Goal: Task Accomplishment & Management: Use online tool/utility

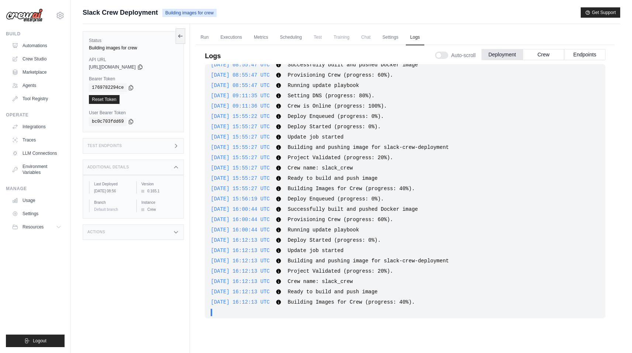
scroll to position [746, 0]
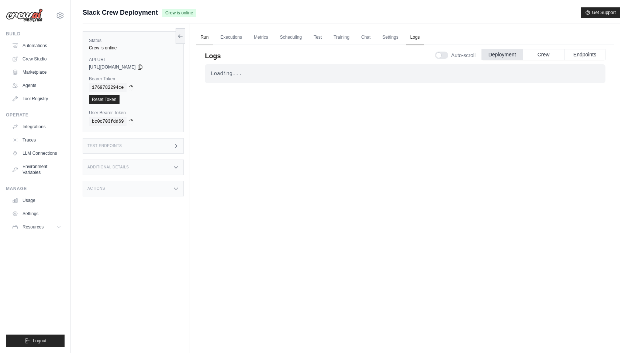
click at [206, 39] on link "Run" at bounding box center [204, 37] width 17 height 15
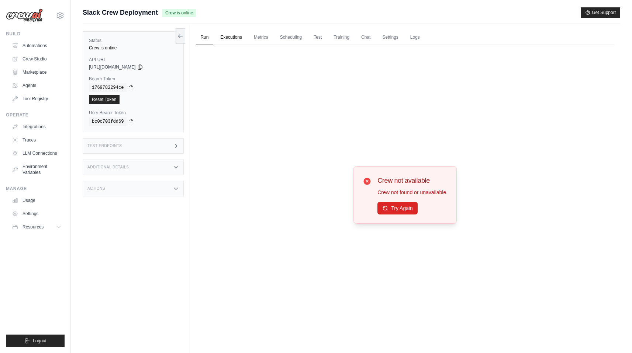
click at [226, 39] on link "Executions" at bounding box center [231, 37] width 31 height 15
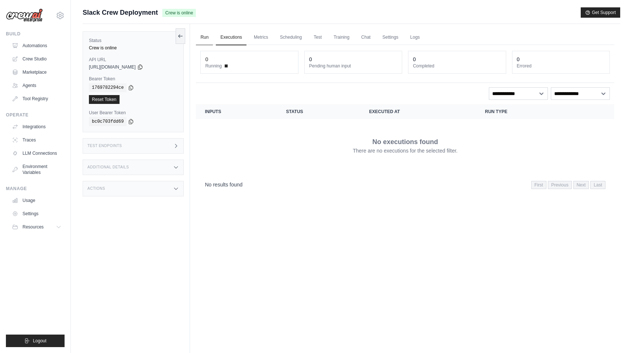
click at [203, 41] on link "Run" at bounding box center [204, 37] width 17 height 15
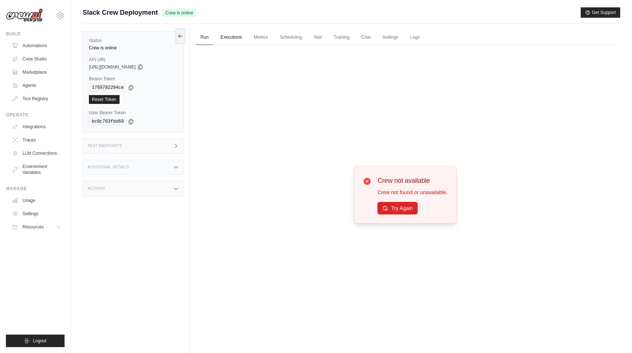
click at [244, 38] on link "Executions" at bounding box center [231, 37] width 31 height 15
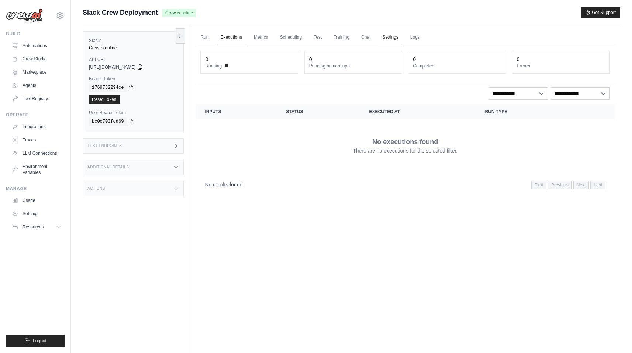
click at [400, 38] on link "Settings" at bounding box center [390, 37] width 25 height 15
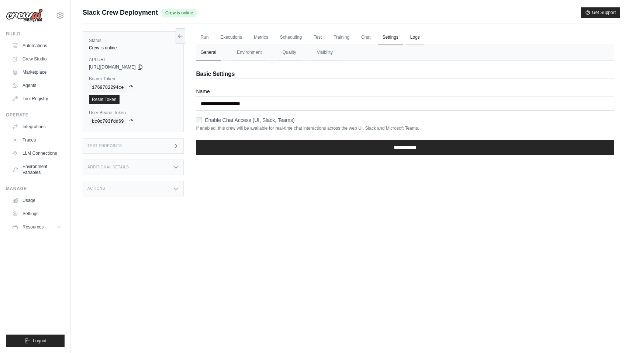
click at [414, 37] on link "Logs" at bounding box center [415, 37] width 18 height 15
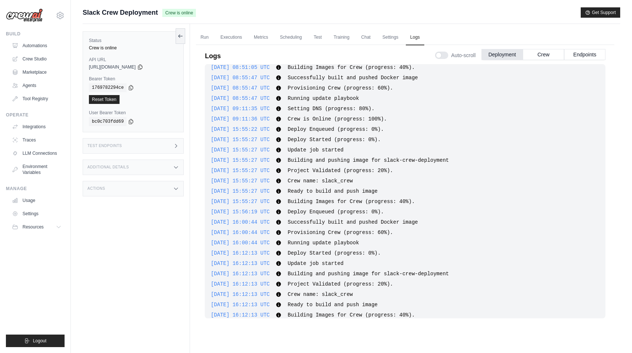
scroll to position [811, 0]
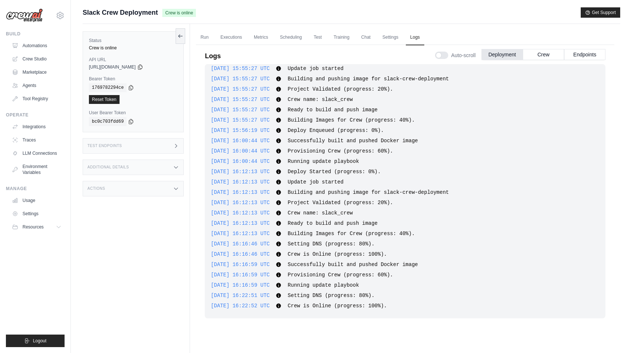
click at [125, 142] on div "Test Endpoints" at bounding box center [133, 145] width 101 height 15
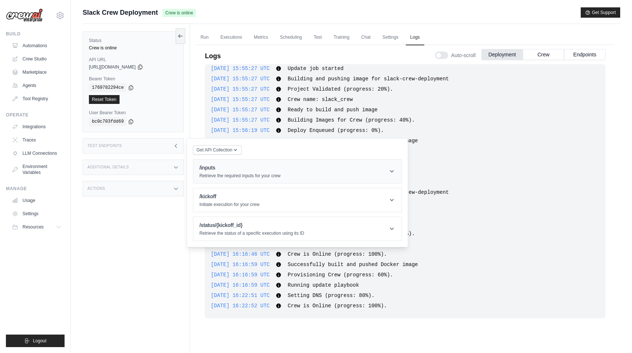
click at [255, 171] on h1 "/inputs" at bounding box center [239, 167] width 81 height 7
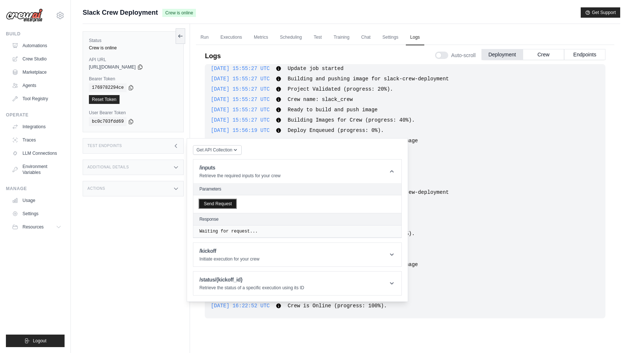
click at [220, 208] on button "Send Request" at bounding box center [217, 204] width 37 height 9
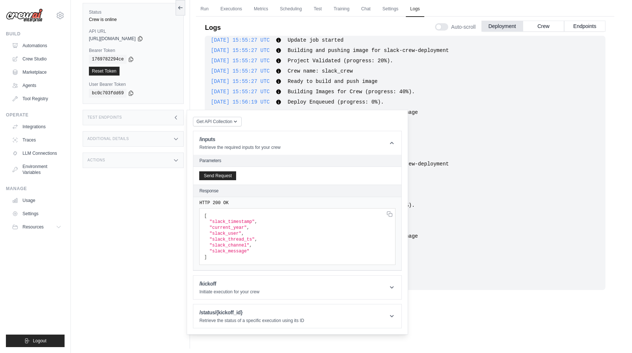
scroll to position [31, 0]
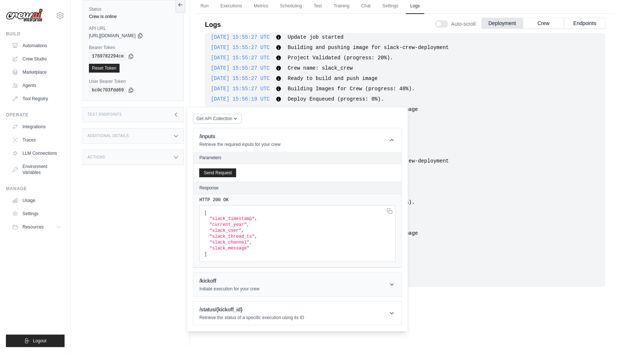
click at [234, 280] on h1 "/kickoff" at bounding box center [229, 280] width 60 height 7
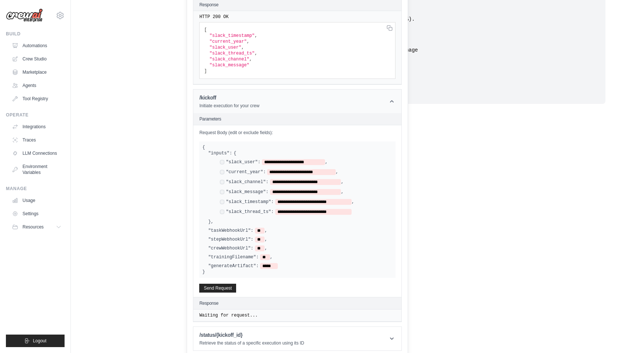
scroll to position [217, 0]
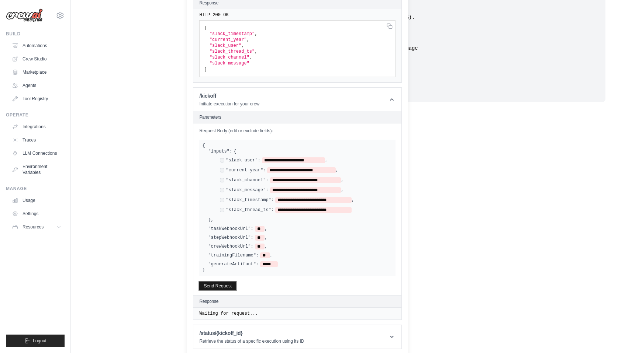
click at [223, 283] on button "Send Request" at bounding box center [217, 286] width 37 height 9
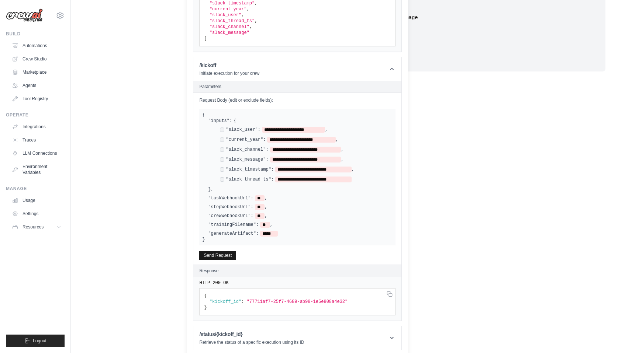
scroll to position [248, 0]
click at [247, 11] on span ""77711af7-25f7-4689-ab98-1e5e808a4e32"" at bounding box center [228, 8] width 37 height 5
copy span "77711af7-25f7-4689-ab98-1e5e808a4e32""
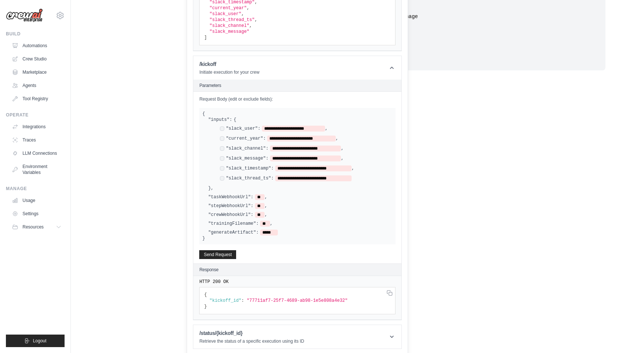
click at [288, 45] on pre "{ "kickoff_id" : "77711af7-25f7-4689-ab98-1e5e808a4e32" }" at bounding box center [297, 17] width 196 height 57
drag, startPoint x: 346, startPoint y: 300, endPoint x: 250, endPoint y: 301, distance: 96.7
click at [247, 11] on span ""77711af7-25f7-4689-ab98-1e5e808a4e32"" at bounding box center [228, 8] width 37 height 5
copy span "77711af7-25f7-4689-ab98-1e5e808a4e32""
click at [225, 330] on h1 "/status/{kickoff_id}" at bounding box center [251, 333] width 105 height 7
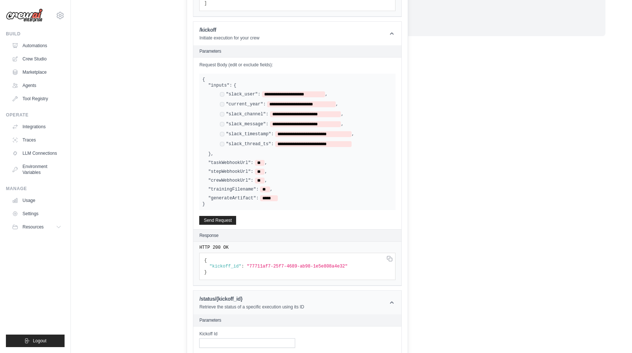
scroll to position [326, 0]
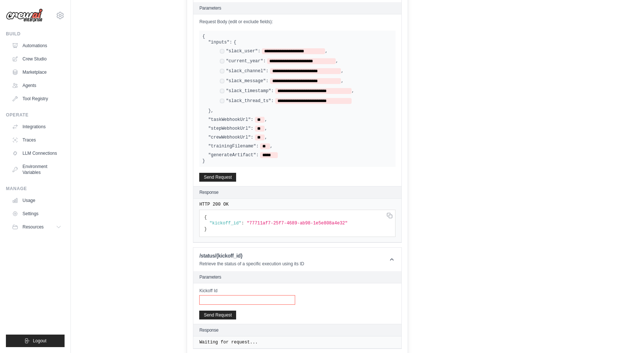
click at [236, 295] on input "Kickoff Id" at bounding box center [247, 300] width 96 height 10
paste input "**********"
type input "**********"
click at [218, 315] on button "Send Request" at bounding box center [217, 315] width 37 height 9
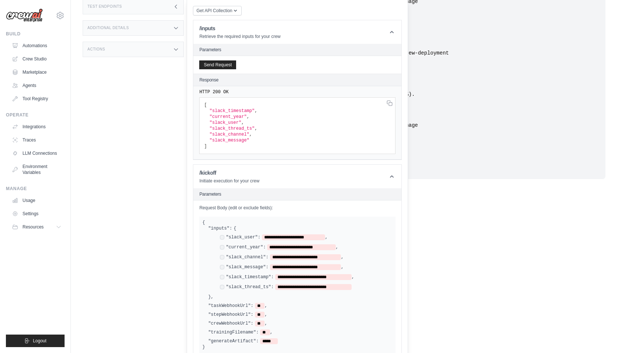
scroll to position [0, 0]
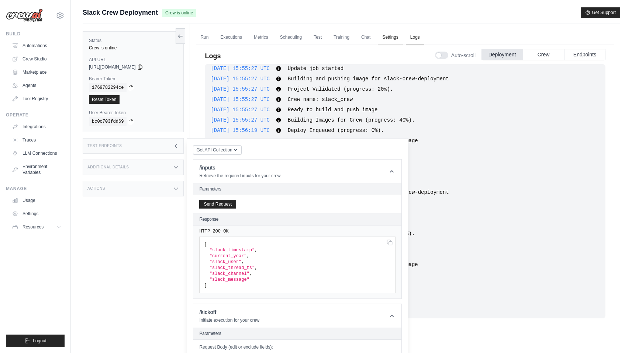
click at [388, 37] on link "Settings" at bounding box center [390, 37] width 25 height 15
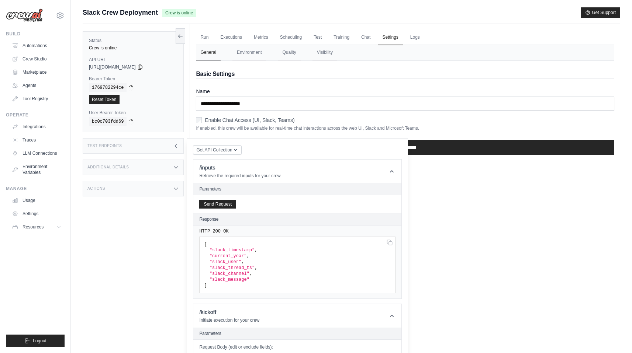
click at [423, 126] on p "If enabled, this crew will be available for real-time chat interactions across …" at bounding box center [405, 128] width 418 height 6
click at [431, 136] on form "**********" at bounding box center [405, 124] width 418 height 73
click at [414, 37] on link "Logs" at bounding box center [415, 37] width 18 height 15
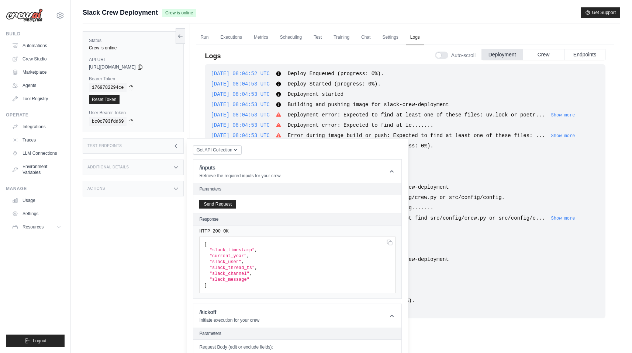
scroll to position [807, 0]
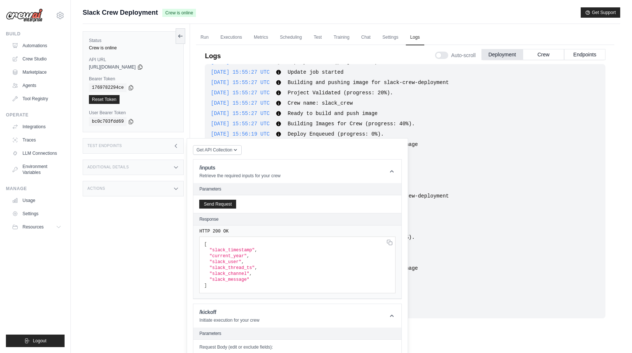
click at [176, 145] on icon at bounding box center [176, 146] width 6 height 6
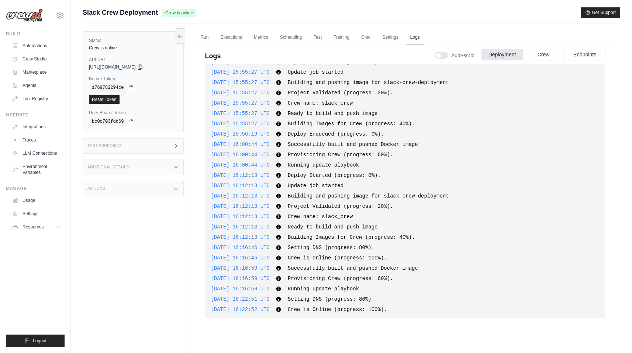
scroll to position [811, 0]
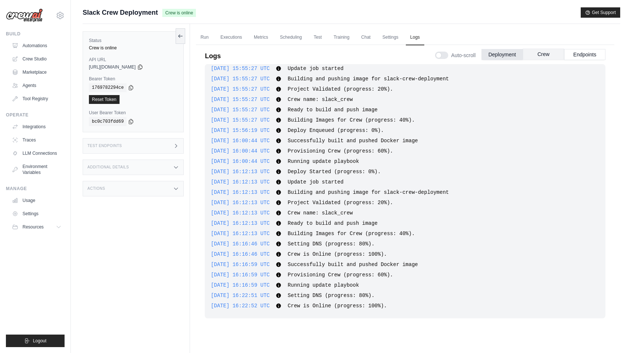
click at [533, 55] on button "Crew" at bounding box center [543, 54] width 41 height 11
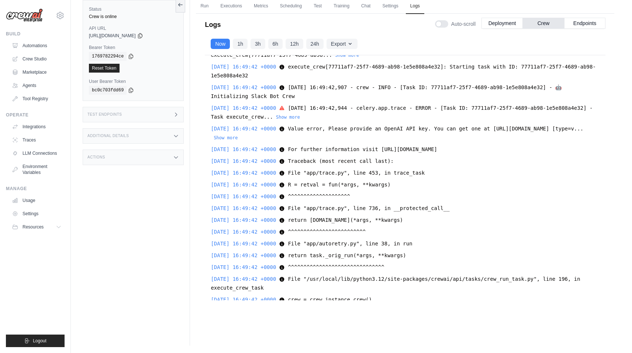
scroll to position [249, 0]
click at [581, 23] on button "Endpoints" at bounding box center [584, 22] width 41 height 11
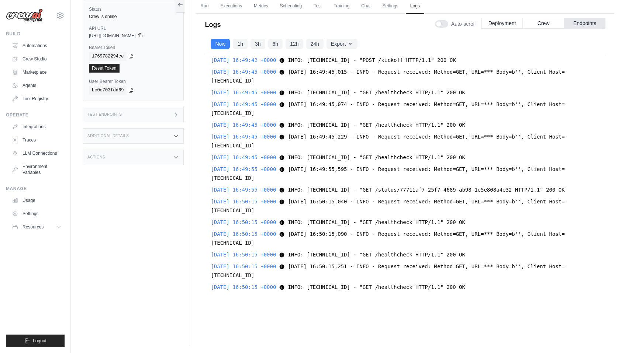
scroll to position [7949, 0]
click at [544, 28] on div "Deployment Crew Endpoints" at bounding box center [543, 23] width 124 height 11
click at [546, 20] on button "Crew" at bounding box center [543, 22] width 41 height 11
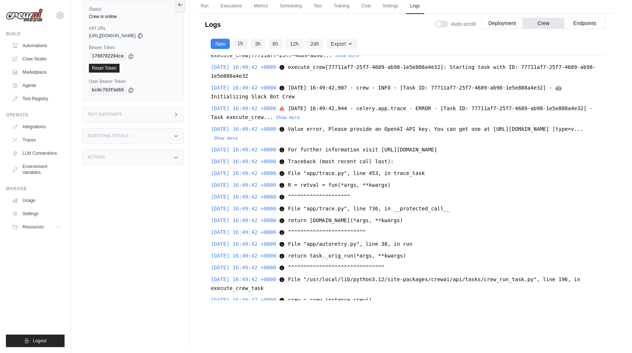
click at [238, 44] on button "1h" at bounding box center [240, 43] width 15 height 10
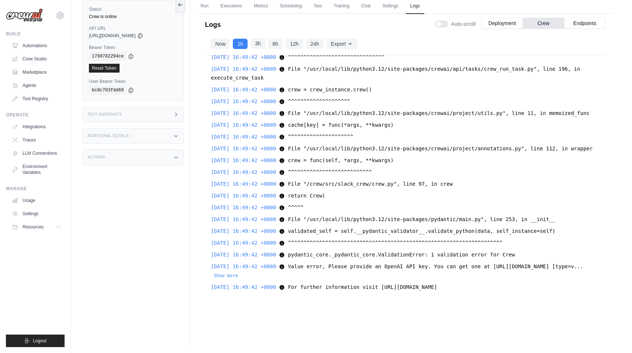
click at [255, 44] on button "3h" at bounding box center [257, 43] width 15 height 10
click at [221, 45] on button "Now" at bounding box center [220, 43] width 19 height 10
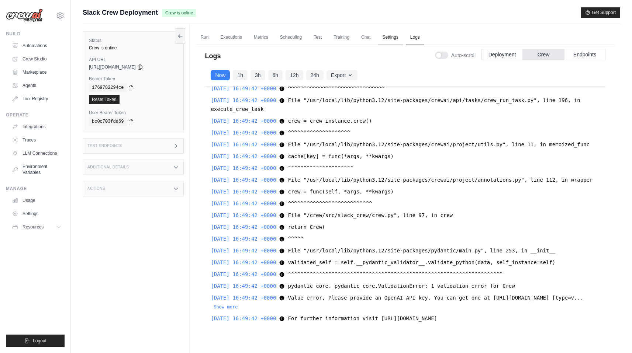
click at [396, 38] on link "Settings" at bounding box center [390, 37] width 25 height 15
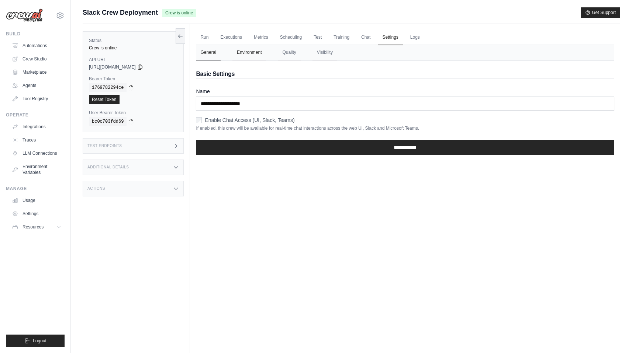
click at [257, 56] on button "Environment" at bounding box center [249, 52] width 34 height 15
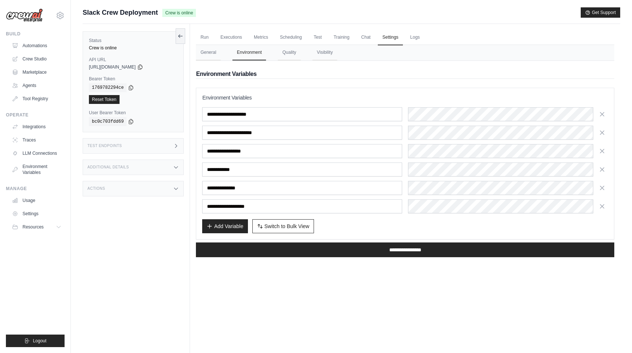
click at [443, 233] on div "Add Variable Switch to Bulk View Switch to Table View" at bounding box center [405, 226] width 406 height 14
click at [208, 37] on link "Run" at bounding box center [204, 37] width 17 height 15
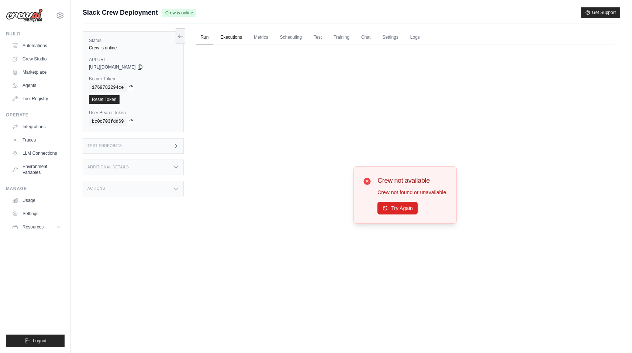
click at [222, 39] on link "Executions" at bounding box center [231, 37] width 31 height 15
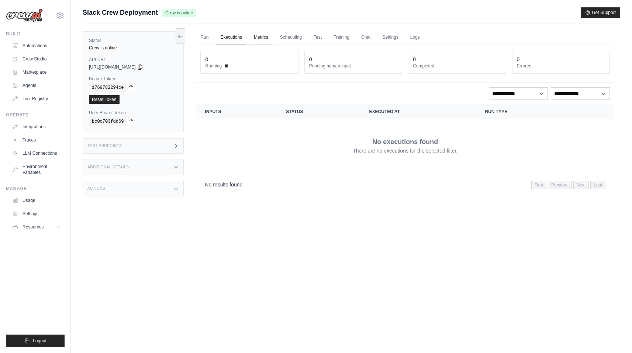
click at [252, 38] on link "Metrics" at bounding box center [260, 37] width 23 height 15
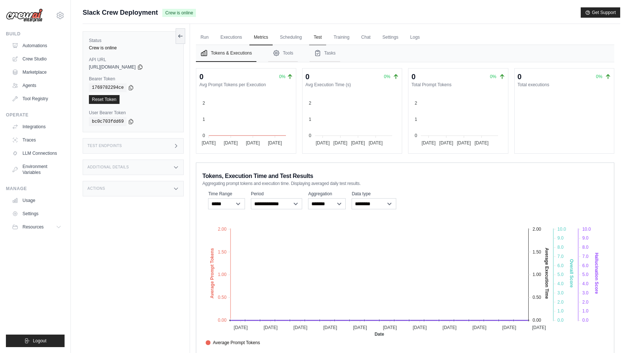
click at [314, 38] on link "Test" at bounding box center [317, 37] width 17 height 15
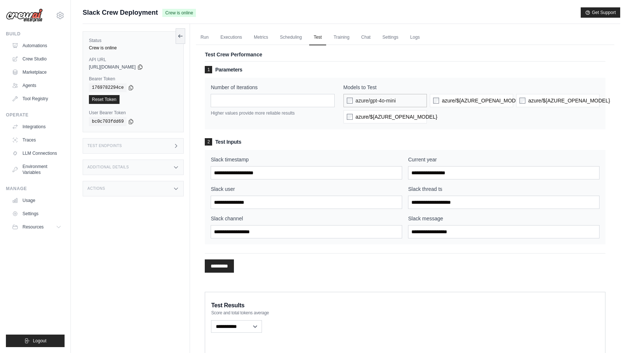
click at [397, 102] on label "azure/gpt-4o-mini" at bounding box center [384, 100] width 83 height 13
click at [231, 266] on input "*********" at bounding box center [219, 266] width 29 height 13
click at [243, 176] on input "Slack timestamp" at bounding box center [306, 172] width 191 height 13
click at [306, 172] on input "Slack timestamp" at bounding box center [306, 172] width 191 height 13
paste input "**********"
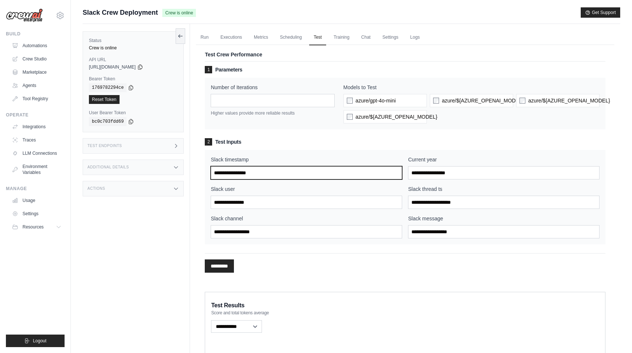
type input "**********"
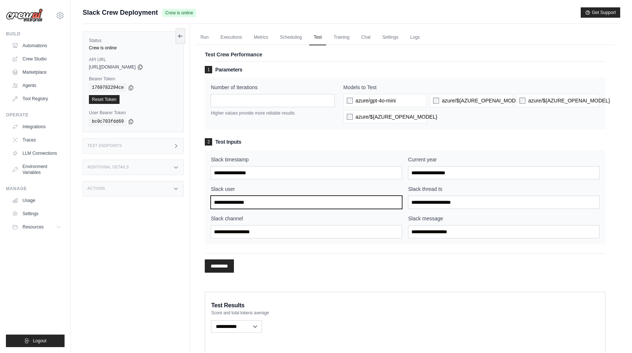
click at [302, 201] on input "Slack user" at bounding box center [306, 202] width 191 height 13
paste input "******"
type input "******"
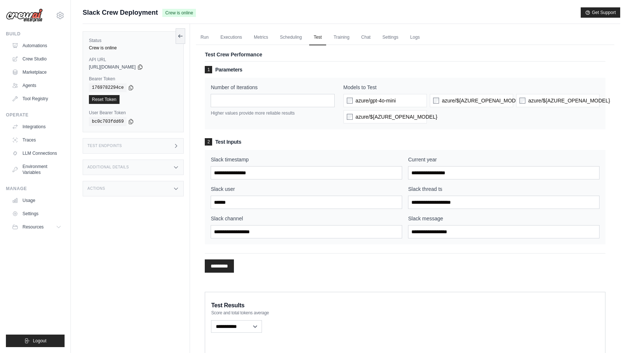
click at [460, 165] on div "Current year" at bounding box center [503, 168] width 191 height 24
click at [454, 171] on input "Current year" at bounding box center [503, 172] width 191 height 13
type input "****"
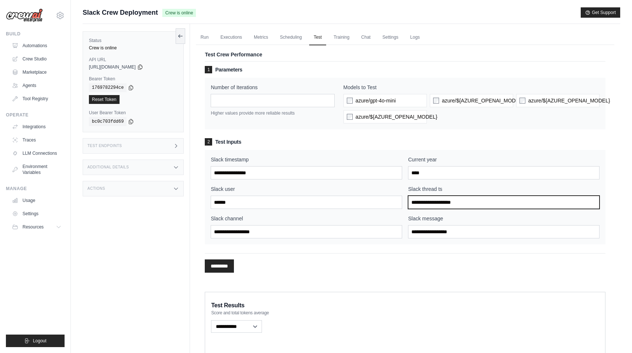
click at [437, 203] on input "Slack thread ts" at bounding box center [503, 202] width 191 height 13
paste input "**********"
type input "**********"
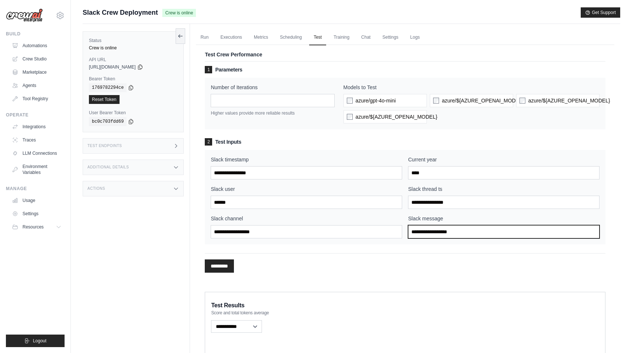
click at [443, 233] on input "Slack message" at bounding box center [503, 231] width 191 height 13
paste input "**********"
type input "**********"
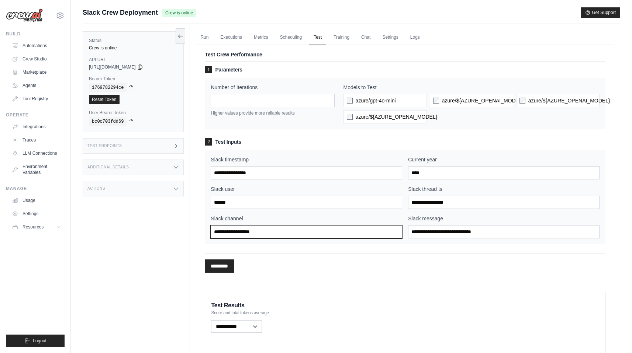
click at [287, 229] on input "Slack channel" at bounding box center [306, 231] width 191 height 13
paste input "******"
type input "******"
click at [214, 279] on div "1 Parameters Number of Iterations * Higher values provide more reliable results…" at bounding box center [405, 171] width 401 height 221
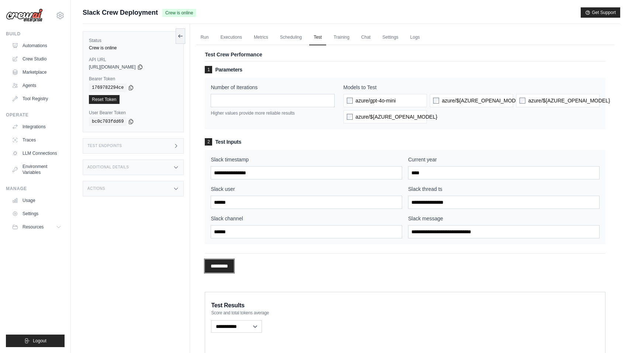
click at [218, 267] on input "*********" at bounding box center [219, 266] width 29 height 13
click at [372, 39] on link "Chat" at bounding box center [366, 37] width 18 height 15
click at [387, 42] on link "Settings" at bounding box center [390, 37] width 25 height 15
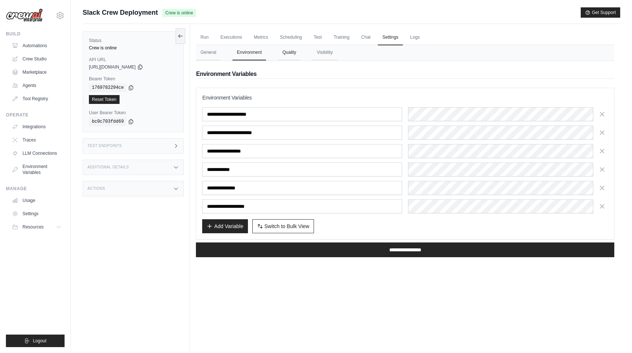
click at [292, 51] on button "Quality" at bounding box center [289, 52] width 23 height 15
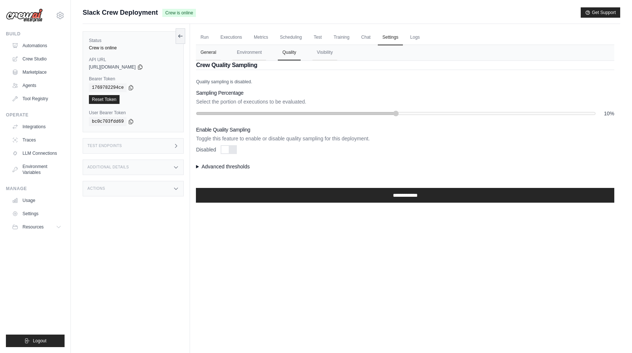
click at [206, 48] on button "General" at bounding box center [208, 52] width 25 height 15
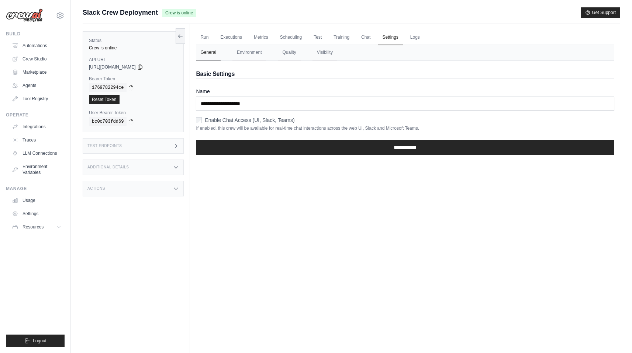
click at [309, 56] on nav "General Environment Quality Visibility" at bounding box center [405, 52] width 418 height 15
click at [322, 56] on button "Visibility" at bounding box center [324, 52] width 25 height 15
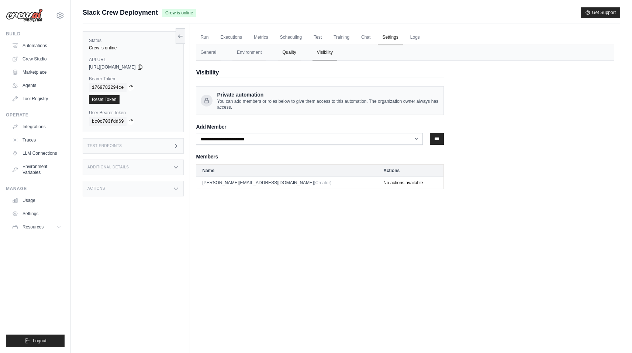
click at [290, 52] on button "Quality" at bounding box center [289, 52] width 23 height 15
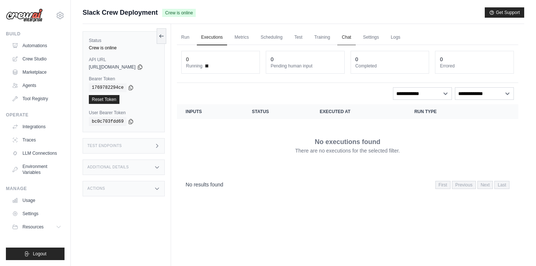
click at [350, 41] on link "Chat" at bounding box center [347, 37] width 18 height 15
click at [378, 37] on link "Settings" at bounding box center [371, 37] width 25 height 15
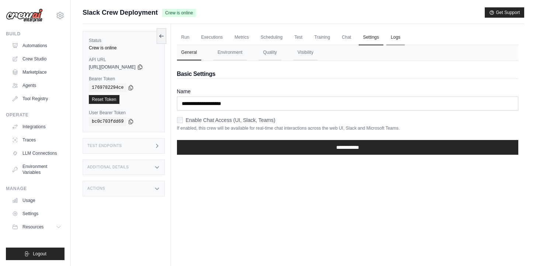
click at [401, 39] on link "Logs" at bounding box center [396, 37] width 18 height 15
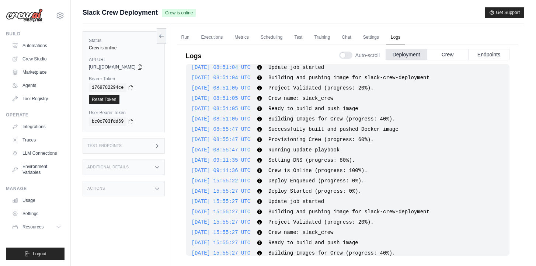
scroll to position [918, 0]
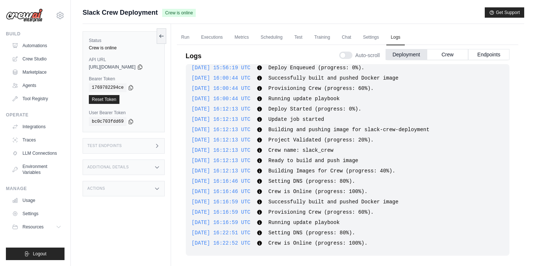
click at [450, 48] on div "Auto-scroll Deployment Crew Endpoints" at bounding box center [424, 54] width 170 height 21
click at [448, 56] on button "Crew" at bounding box center [447, 54] width 41 height 11
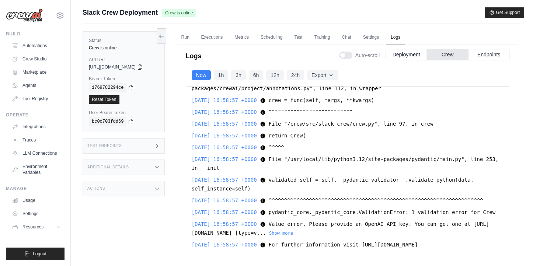
scroll to position [31, 0]
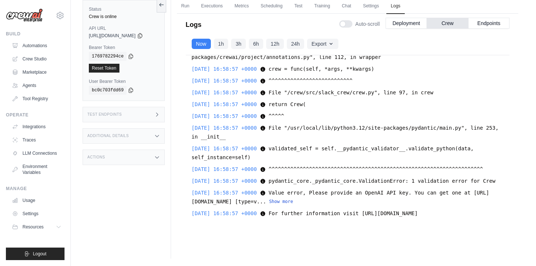
click at [293, 199] on button "Show more" at bounding box center [281, 202] width 24 height 6
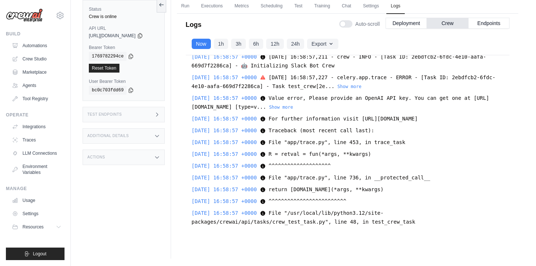
scroll to position [1215, 0]
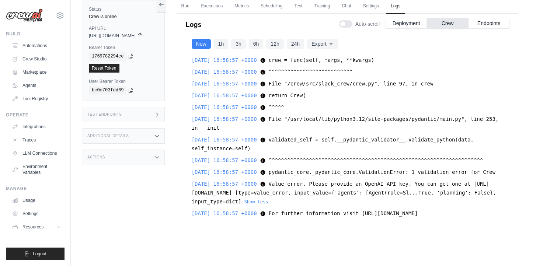
click at [346, 183] on span "Value error, Please provide an OpenAI API key. You can get one at [URL][DOMAIN_…" at bounding box center [344, 193] width 305 height 24
click at [289, 191] on span "Value error, Please provide an OpenAI API key. You can get one at [URL][DOMAIN_…" at bounding box center [344, 193] width 305 height 24
drag, startPoint x: 361, startPoint y: 217, endPoint x: 276, endPoint y: 84, distance: 157.8
click at [275, 84] on div "2025-08-21 16:20:56 +0000 Starting Celery worker with 4 workers using prefork p…" at bounding box center [348, 141] width 324 height 172
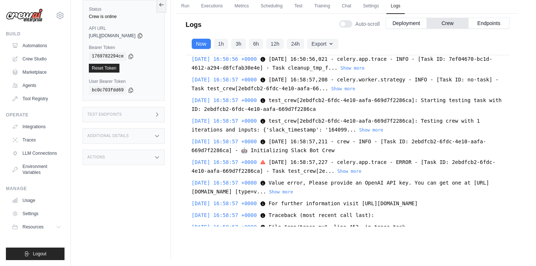
scroll to position [798, 0]
click at [285, 92] on div "2025-08-21 16:58:57 +0000 2025-08-21 16:58:57,208 - celery.worker.strategy - IN…" at bounding box center [348, 84] width 312 height 18
copy div "2025-08-21 16:58:57,208 - celery.worker.strategy - INFO - [Task ID: no-task] - …"
click at [240, 82] on span "2025-08-21 16:58:57 +0000" at bounding box center [224, 79] width 65 height 6
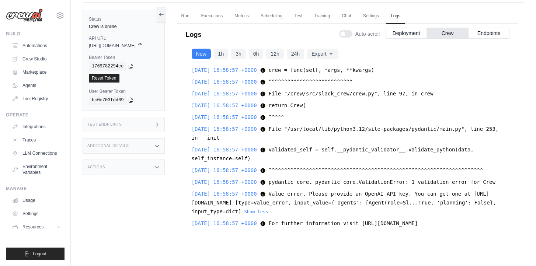
scroll to position [990, 0]
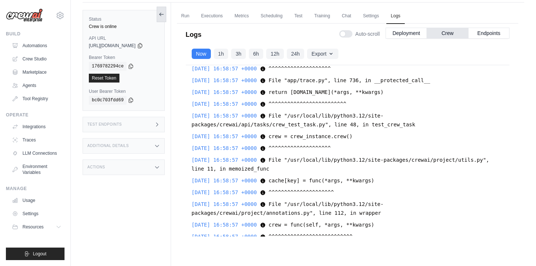
click at [165, 15] on icon at bounding box center [162, 14] width 6 height 6
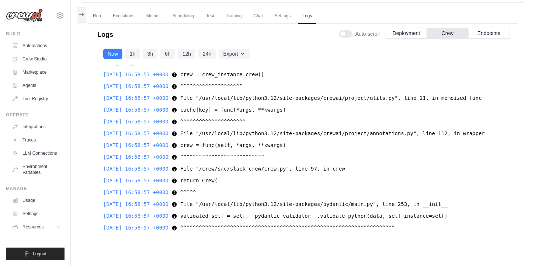
scroll to position [928, 0]
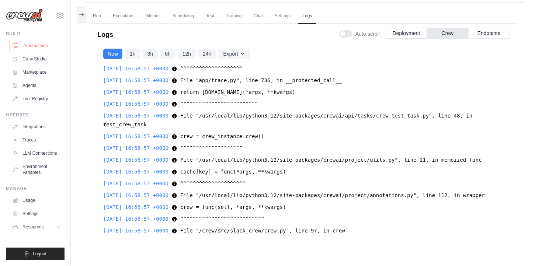
click at [46, 48] on link "Automations" at bounding box center [38, 46] width 56 height 12
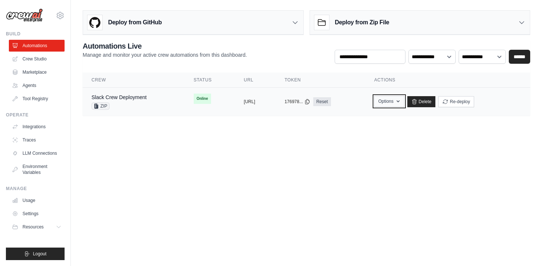
click at [404, 105] on button "Options" at bounding box center [389, 101] width 30 height 11
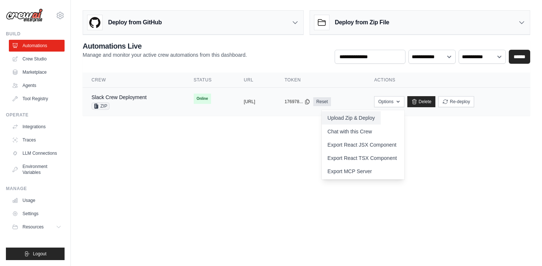
click at [381, 120] on button "Upload Zip & Deploy" at bounding box center [351, 117] width 59 height 13
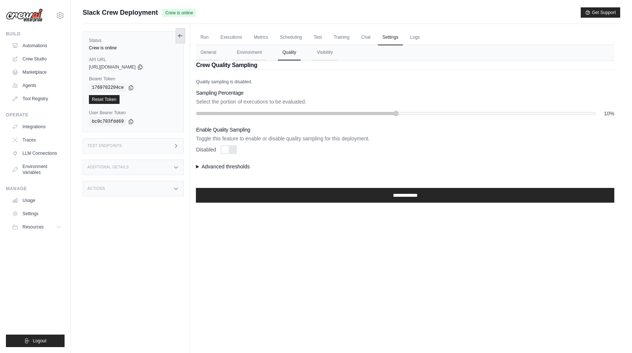
click at [181, 36] on icon at bounding box center [181, 36] width 4 height 0
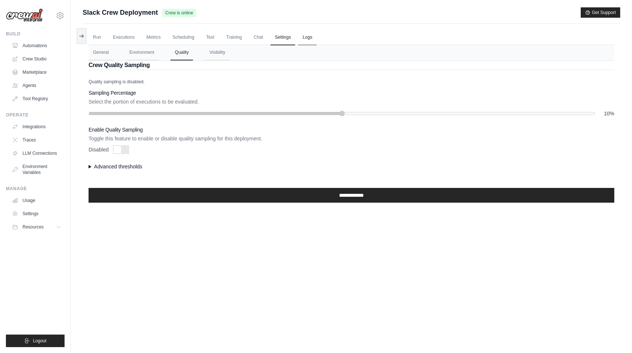
click at [305, 41] on link "Logs" at bounding box center [307, 37] width 18 height 15
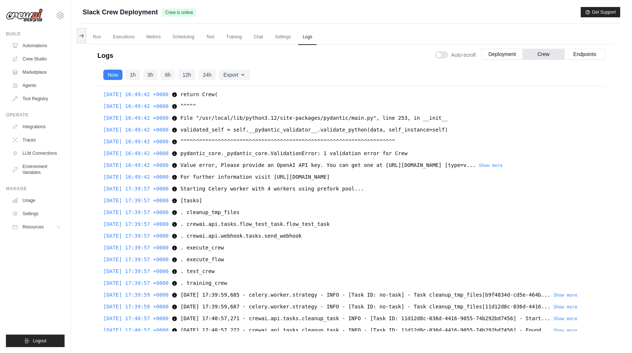
scroll to position [345, 0]
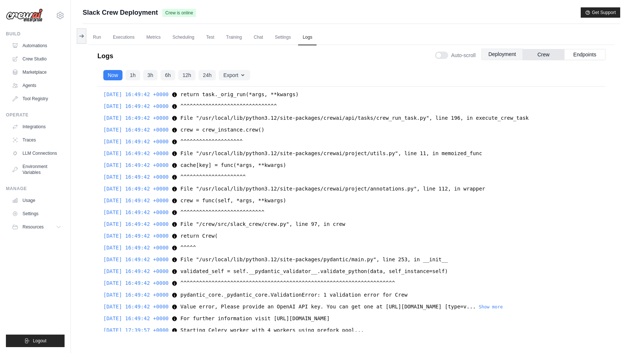
click at [502, 56] on button "Deployment" at bounding box center [501, 54] width 41 height 11
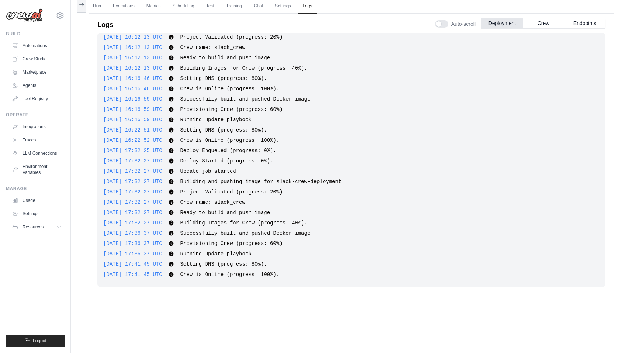
scroll to position [0, 0]
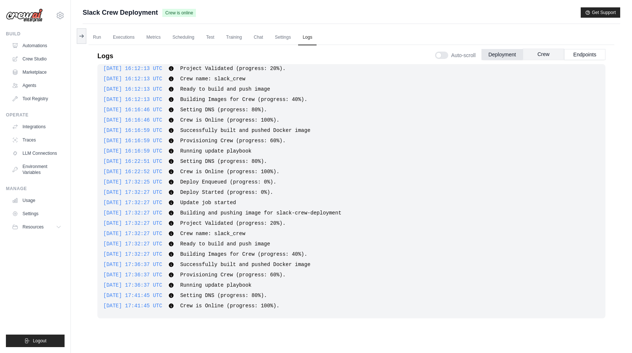
click at [557, 55] on button "Crew" at bounding box center [543, 54] width 41 height 11
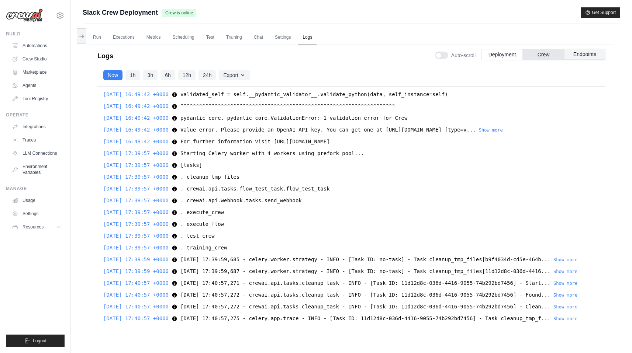
click at [578, 55] on button "Endpoints" at bounding box center [584, 54] width 41 height 11
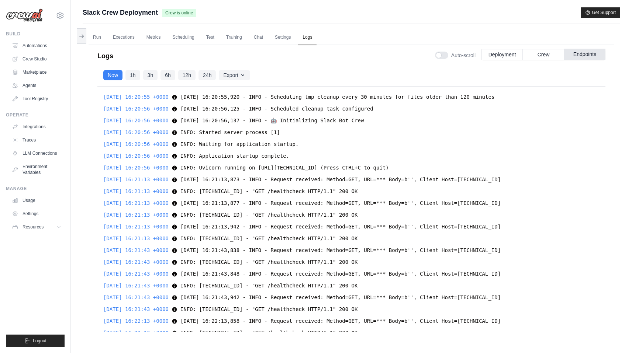
scroll to position [5922, 0]
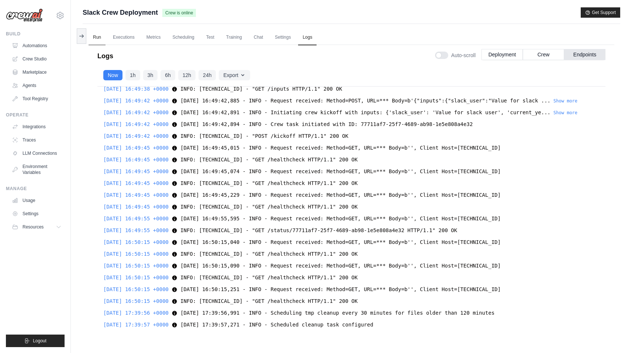
click at [100, 37] on link "Run" at bounding box center [97, 37] width 17 height 15
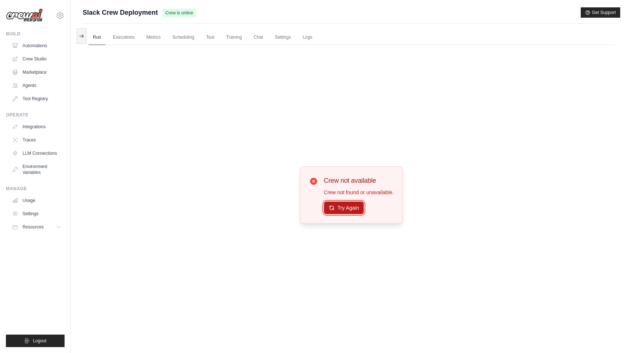
click at [341, 211] on button "Try Again" at bounding box center [344, 208] width 40 height 13
click at [336, 211] on button "Try Again" at bounding box center [344, 208] width 40 height 13
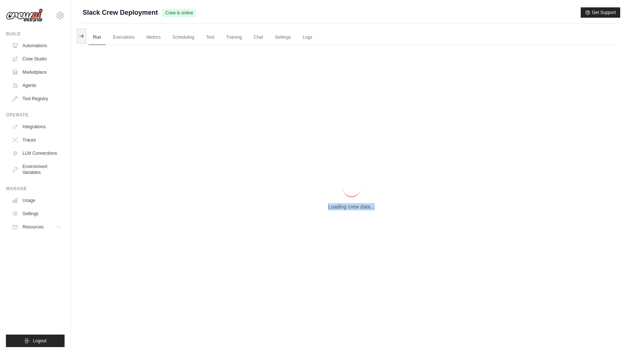
click at [336, 211] on p "Loading crew data..." at bounding box center [351, 206] width 46 height 7
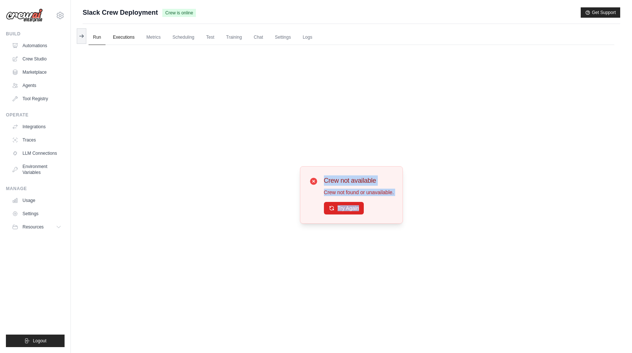
click at [120, 39] on link "Executions" at bounding box center [123, 37] width 31 height 15
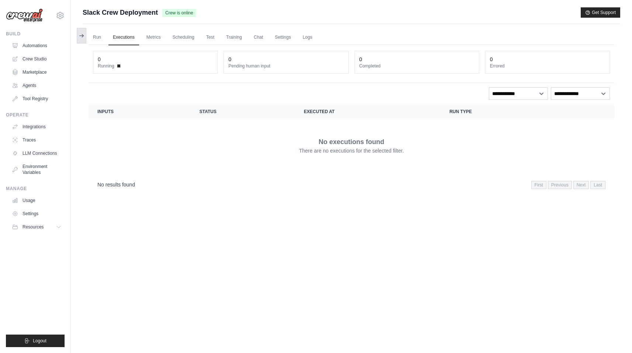
click at [82, 35] on icon at bounding box center [82, 36] width 6 height 6
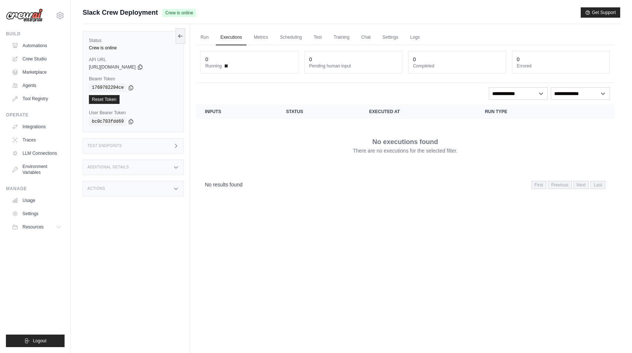
click at [151, 163] on div "Additional Details" at bounding box center [133, 167] width 101 height 15
click at [164, 149] on div "Test Endpoints" at bounding box center [133, 145] width 101 height 15
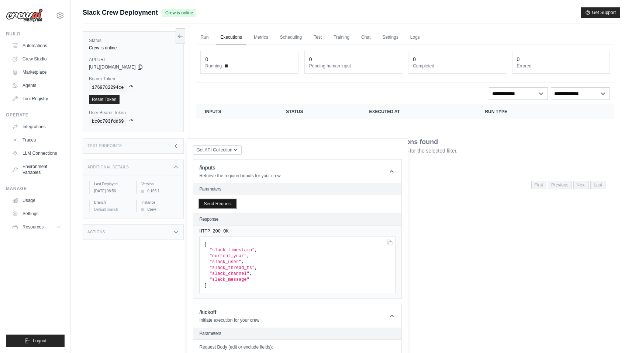
click at [229, 204] on button "Send Request" at bounding box center [217, 204] width 37 height 9
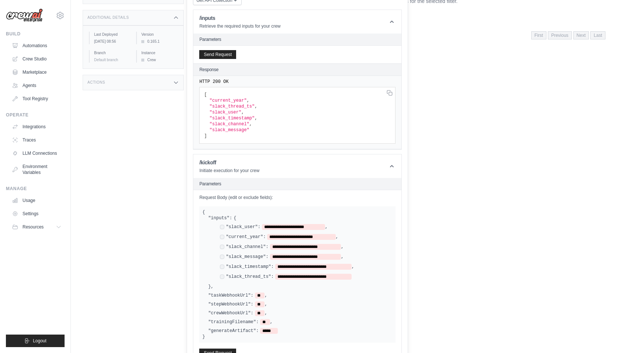
scroll to position [165, 0]
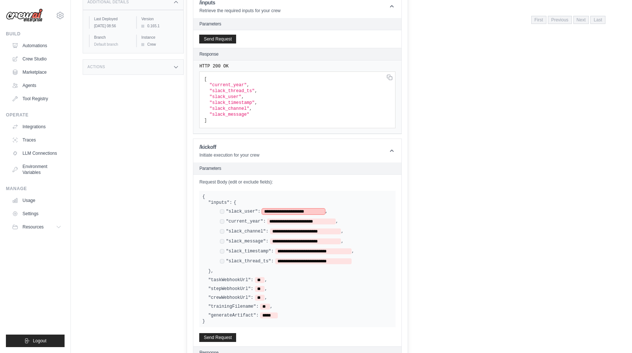
click at [267, 214] on span "**********" at bounding box center [293, 212] width 63 height 6
click at [220, 336] on button "Send Request" at bounding box center [217, 337] width 37 height 9
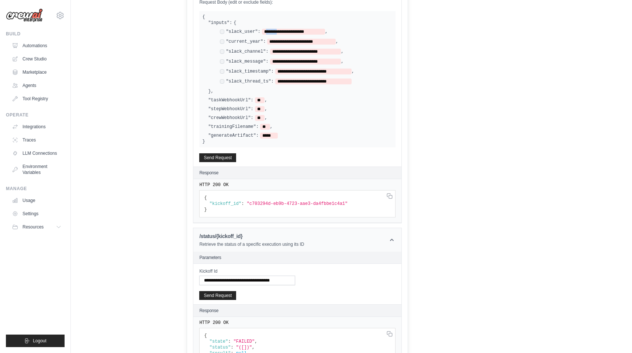
scroll to position [367, 0]
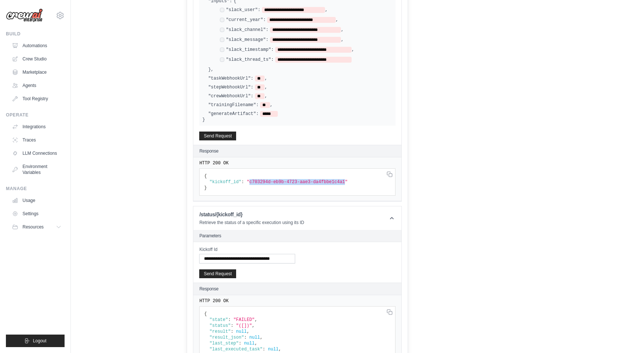
drag, startPoint x: 250, startPoint y: 179, endPoint x: 345, endPoint y: 181, distance: 94.8
copy span "c703294d-eb9b-4723-aae3-da4fbbe1c4a1"
click at [273, 257] on input "**********" at bounding box center [247, 259] width 96 height 10
paste input "text"
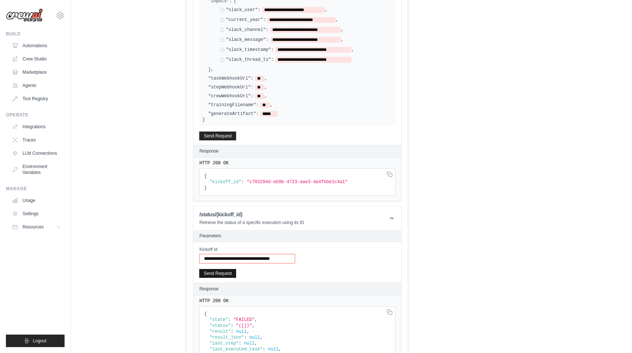
type input "**********"
click at [217, 270] on button "Send Request" at bounding box center [217, 273] width 37 height 9
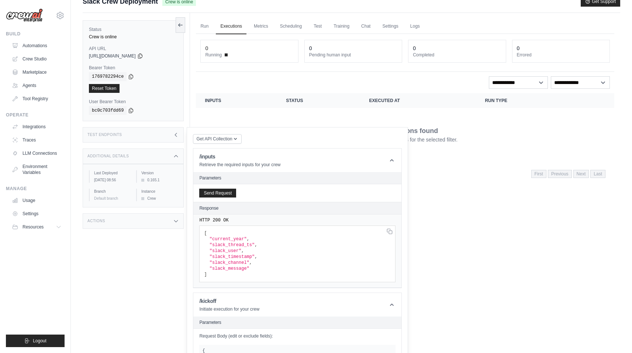
scroll to position [0, 0]
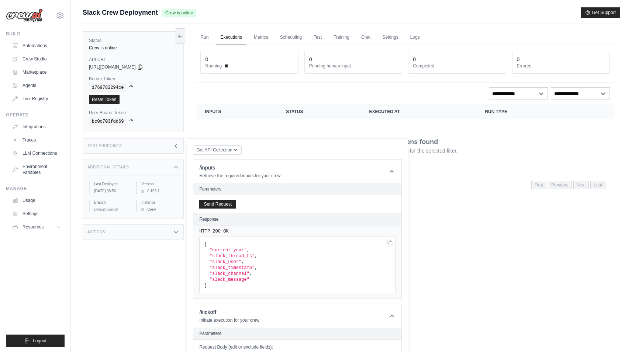
click at [404, 37] on ul "Run Executions Metrics Scheduling Test Training Chat Settings Logs" at bounding box center [405, 37] width 418 height 15
click at [417, 37] on link "Logs" at bounding box center [415, 37] width 18 height 15
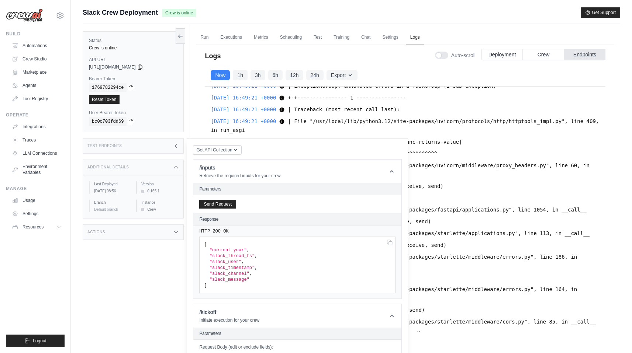
click at [182, 150] on div "Test Endpoints" at bounding box center [133, 145] width 101 height 15
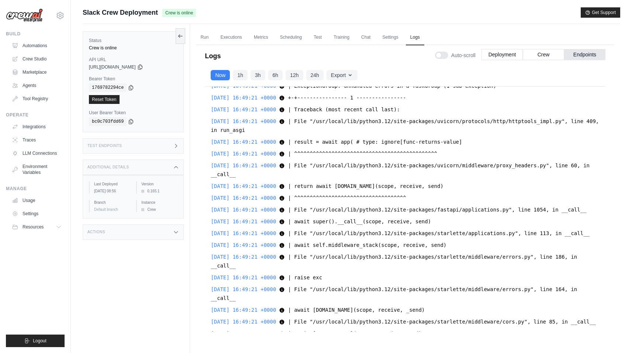
click at [180, 150] on div "Test Endpoints" at bounding box center [133, 145] width 101 height 15
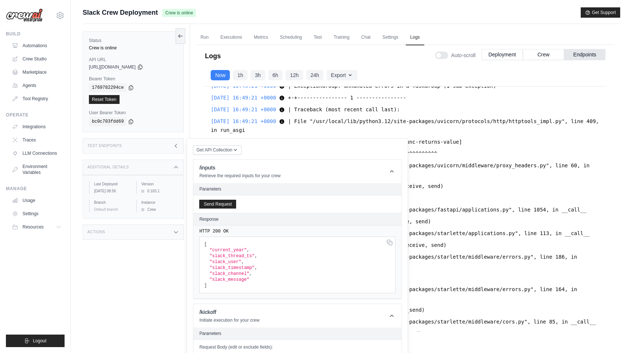
click at [179, 143] on icon at bounding box center [176, 146] width 6 height 6
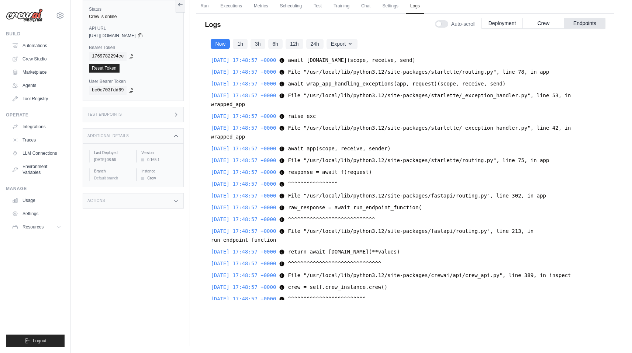
scroll to position [15867, 0]
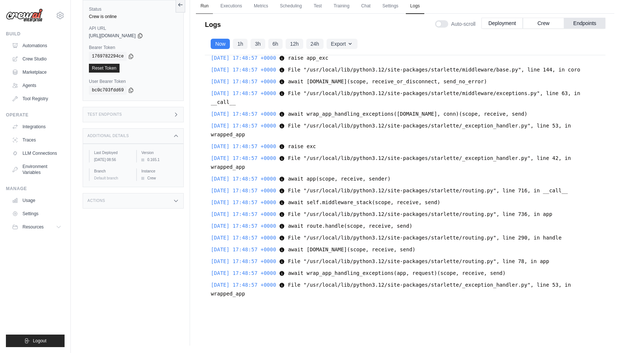
click at [205, 6] on link "Run" at bounding box center [204, 6] width 17 height 15
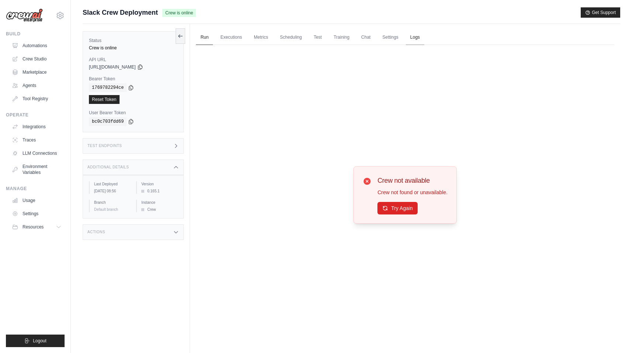
click at [416, 35] on link "Logs" at bounding box center [415, 37] width 18 height 15
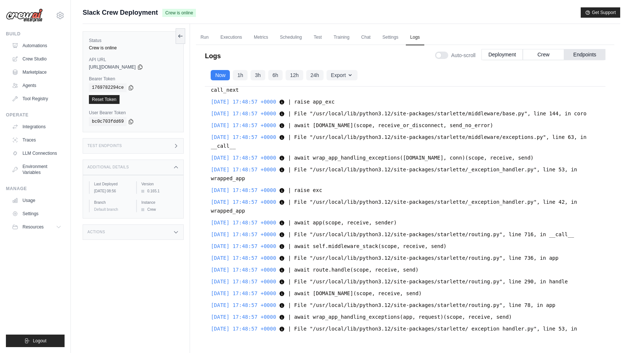
scroll to position [14816, 0]
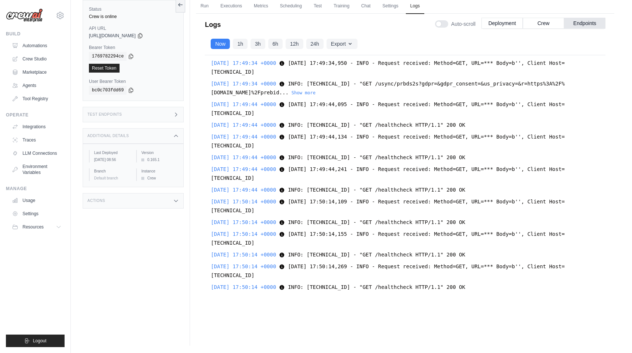
scroll to position [17458, 0]
click at [315, 96] on button "Show more" at bounding box center [303, 93] width 24 height 6
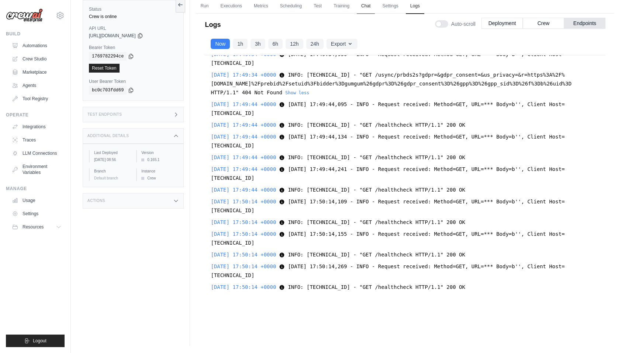
click at [364, 10] on link "Chat" at bounding box center [366, 6] width 18 height 15
click at [382, 10] on link "Settings" at bounding box center [390, 6] width 25 height 15
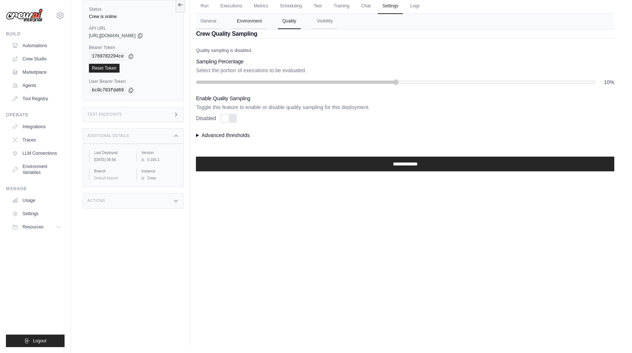
click at [251, 24] on button "Environment" at bounding box center [249, 21] width 34 height 15
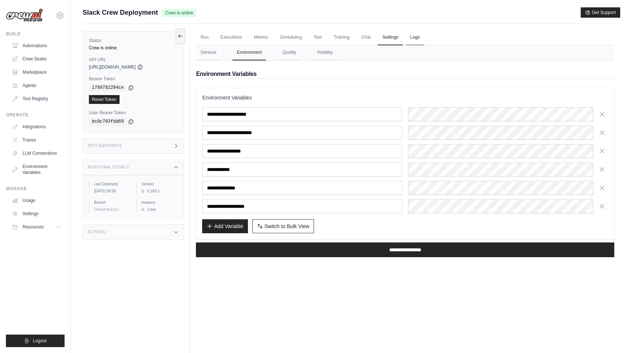
click at [413, 39] on link "Logs" at bounding box center [415, 37] width 18 height 15
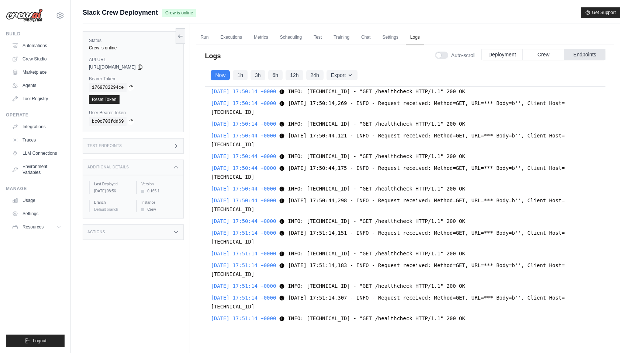
scroll to position [17564, 0]
click at [60, 15] on icon at bounding box center [60, 15] width 9 height 9
click at [58, 49] on link "DS-DTS-Sandbox" at bounding box center [60, 49] width 65 height 13
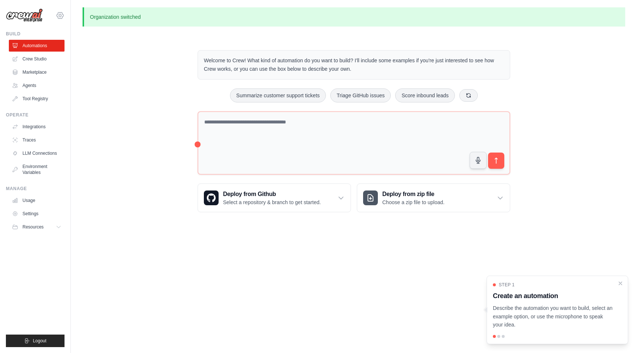
click at [58, 16] on icon at bounding box center [60, 15] width 7 height 6
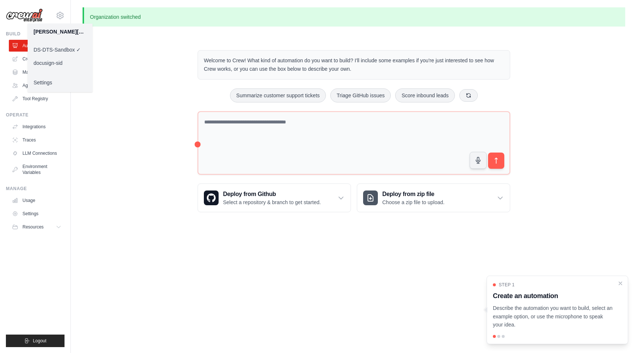
click at [59, 65] on link "docusign-sid" at bounding box center [60, 62] width 65 height 13
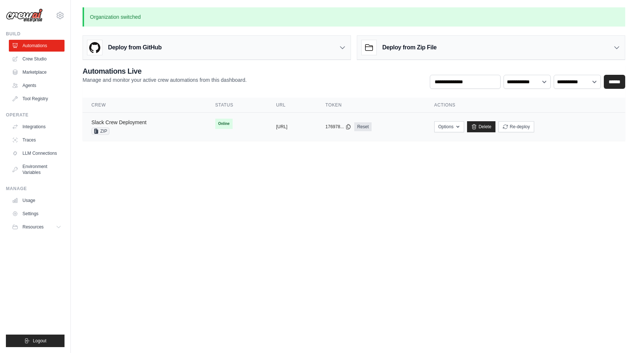
click at [125, 124] on link "Slack Crew Deployment" at bounding box center [118, 123] width 55 height 6
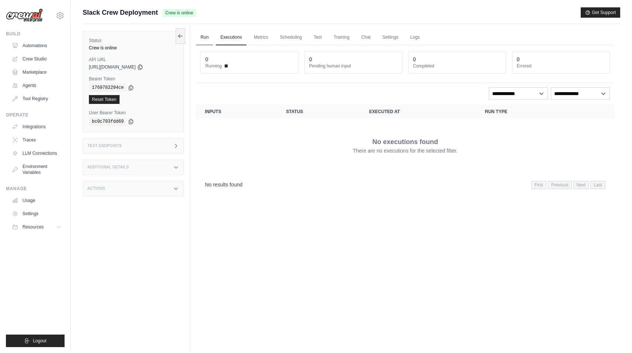
click at [209, 32] on link "Run" at bounding box center [204, 37] width 17 height 15
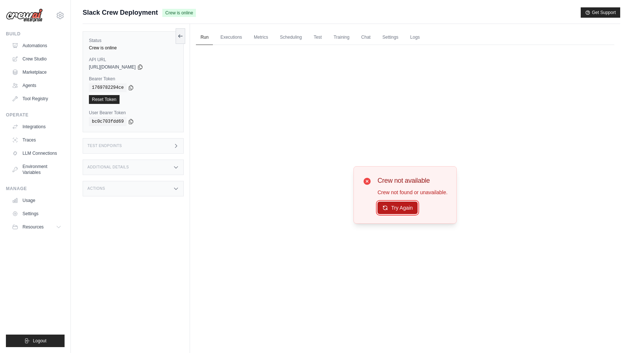
click at [404, 213] on button "Try Again" at bounding box center [397, 208] width 40 height 13
click at [386, 206] on icon at bounding box center [385, 208] width 4 height 4
click at [409, 209] on button "Try Again" at bounding box center [397, 208] width 40 height 13
click at [232, 38] on link "Executions" at bounding box center [231, 37] width 31 height 15
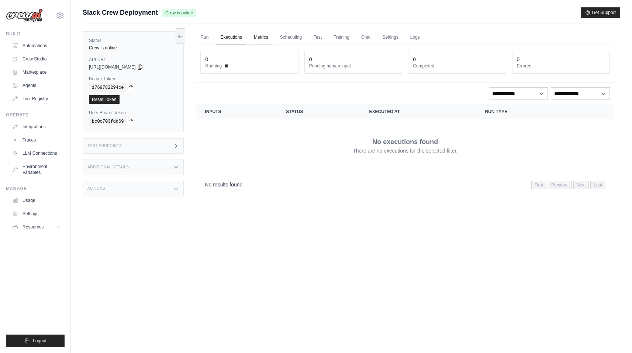
click at [266, 38] on link "Metrics" at bounding box center [260, 37] width 23 height 15
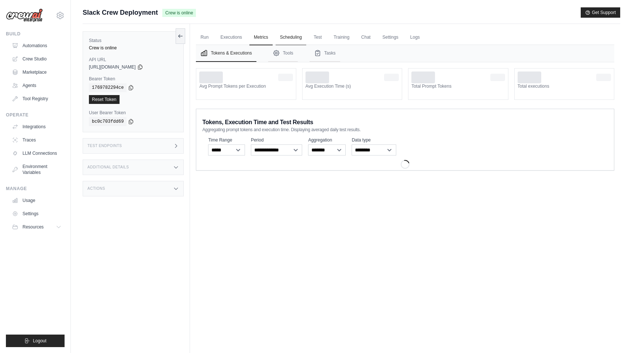
click at [290, 38] on link "Scheduling" at bounding box center [291, 37] width 31 height 15
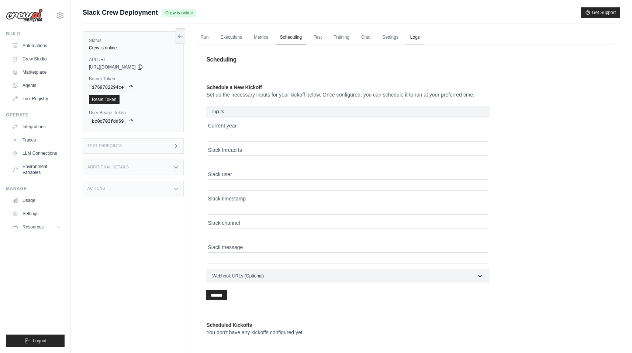
click at [411, 44] on link "Logs" at bounding box center [415, 37] width 18 height 15
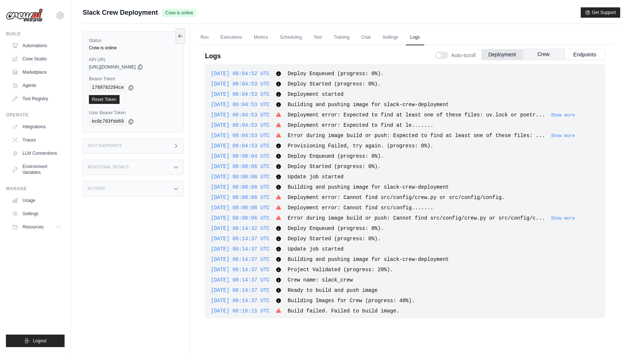
click at [540, 56] on button "Crew" at bounding box center [543, 54] width 41 height 11
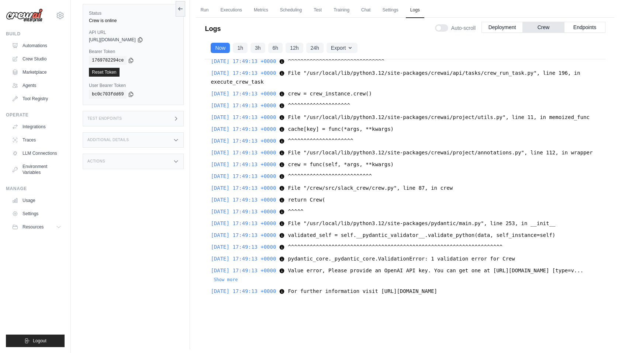
scroll to position [31, 0]
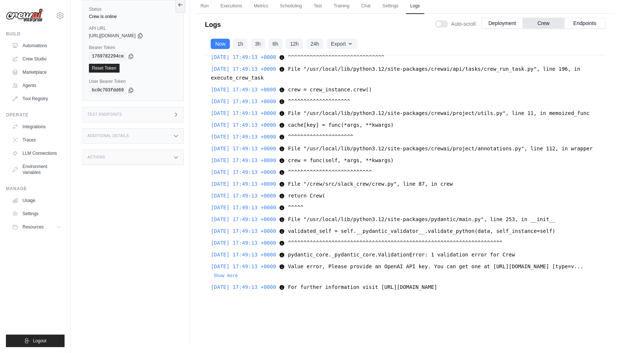
drag, startPoint x: 556, startPoint y: 288, endPoint x: 496, endPoint y: 198, distance: 108.0
click at [496, 198] on div "2025-08-21 17:39:57 +0000 Starting Celery worker with 4 workers using prefork p…" at bounding box center [405, 177] width 401 height 245
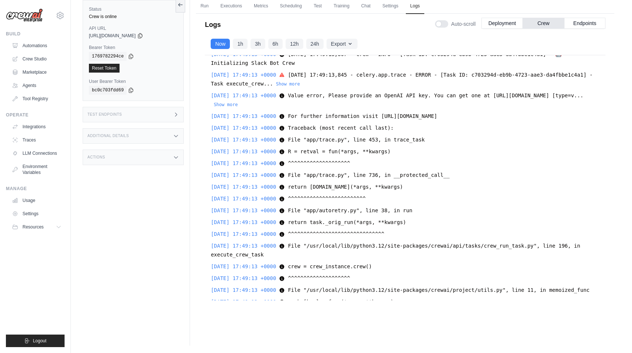
scroll to position [268, 0]
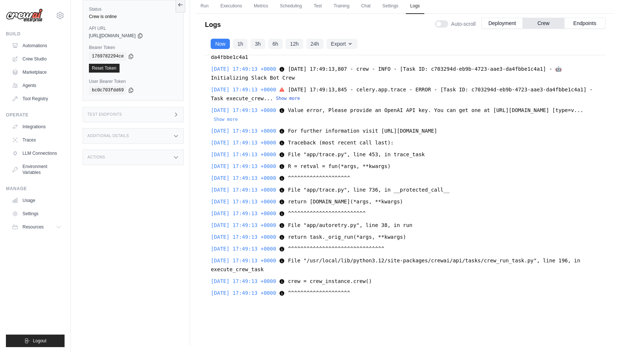
click at [300, 96] on button "Show more" at bounding box center [288, 99] width 24 height 6
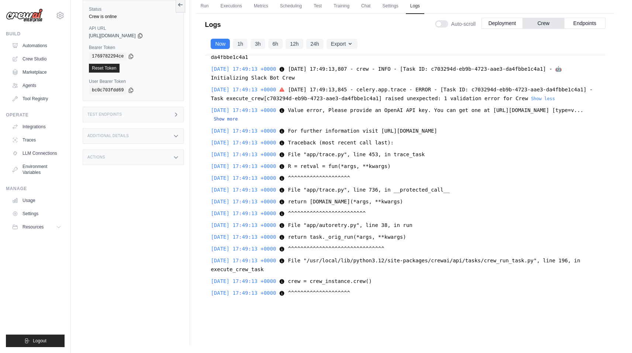
click at [238, 122] on button "Show more" at bounding box center [226, 119] width 24 height 6
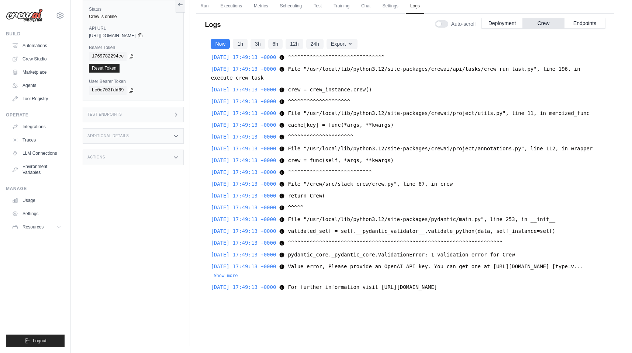
scroll to position [495, 0]
click at [397, 228] on span "validated_self = self.__pydantic_validator__.validate_python(data, self_instanc…" at bounding box center [421, 231] width 267 height 6
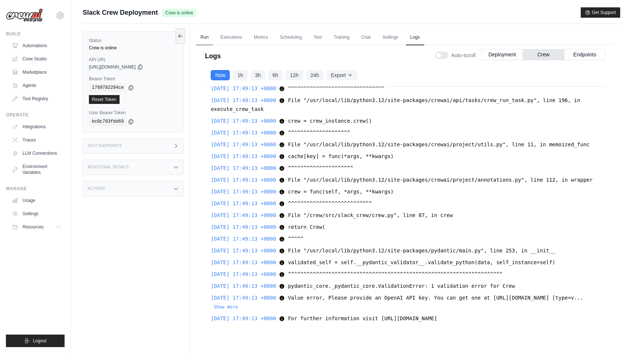
click at [202, 37] on link "Run" at bounding box center [204, 37] width 17 height 15
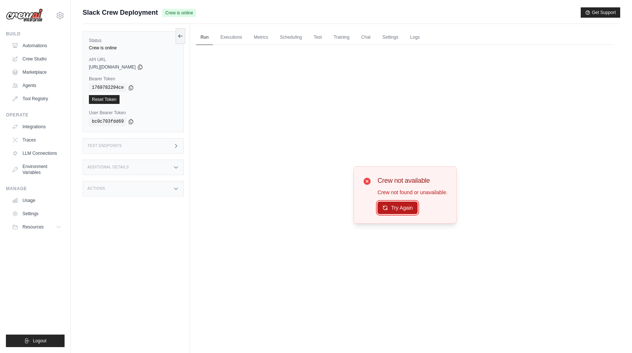
click at [387, 205] on icon at bounding box center [385, 208] width 6 height 6
click at [232, 35] on link "Executions" at bounding box center [231, 37] width 31 height 15
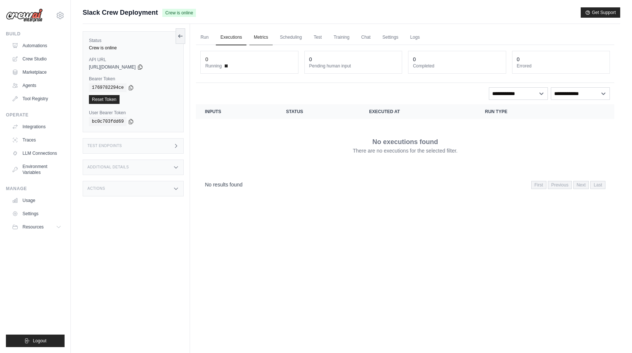
click at [259, 37] on link "Metrics" at bounding box center [260, 37] width 23 height 15
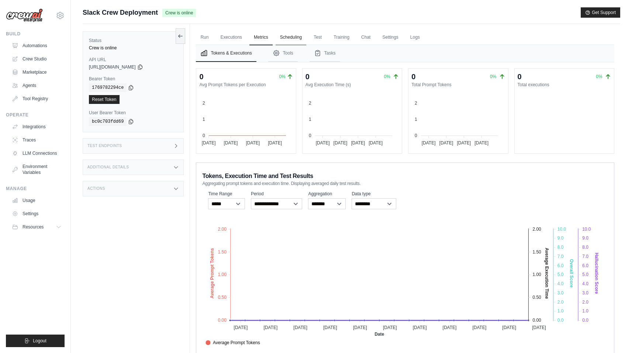
click at [290, 37] on link "Scheduling" at bounding box center [291, 37] width 31 height 15
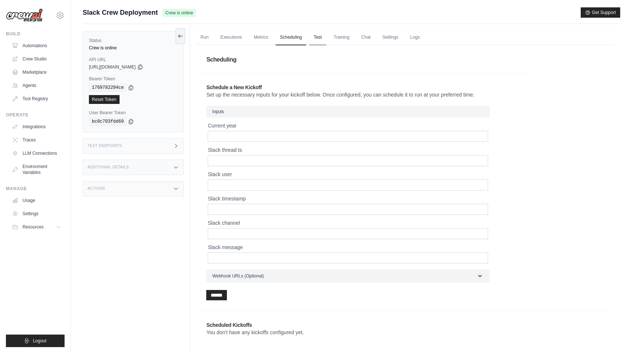
click at [314, 37] on link "Test" at bounding box center [317, 37] width 17 height 15
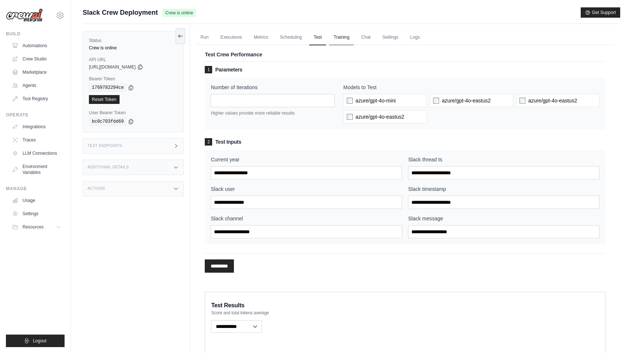
click at [343, 37] on link "Training" at bounding box center [341, 37] width 25 height 15
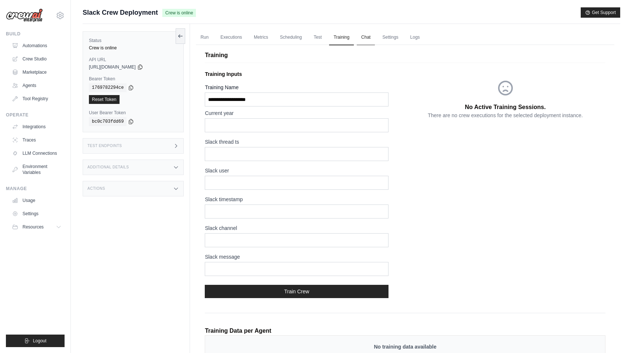
click at [367, 37] on link "Chat" at bounding box center [366, 37] width 18 height 15
click at [367, 38] on link "Chat" at bounding box center [366, 37] width 18 height 15
click at [414, 40] on link "Logs" at bounding box center [415, 37] width 18 height 15
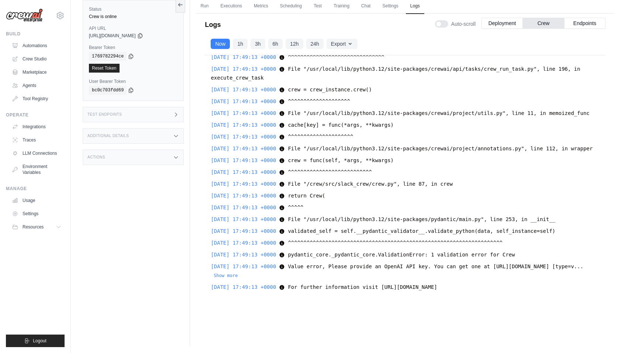
scroll to position [462, 0]
click at [166, 135] on div "Additional Details" at bounding box center [133, 135] width 101 height 15
click at [174, 114] on icon at bounding box center [176, 115] width 6 height 6
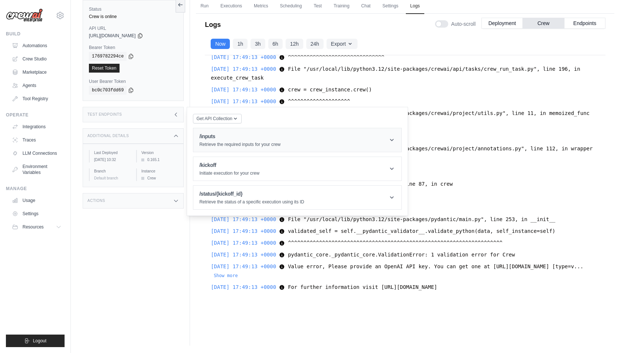
click at [249, 146] on p "Retrieve the required inputs for your crew" at bounding box center [239, 145] width 81 height 6
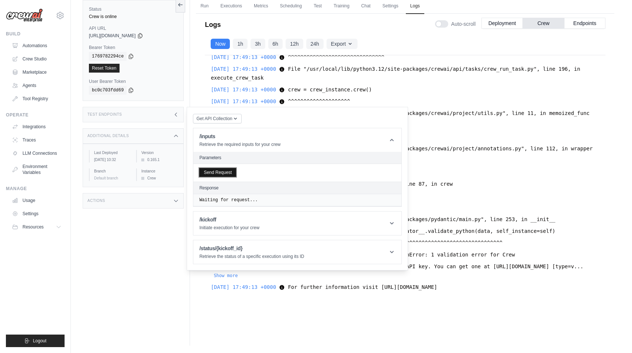
click at [231, 173] on button "Send Request" at bounding box center [217, 172] width 37 height 9
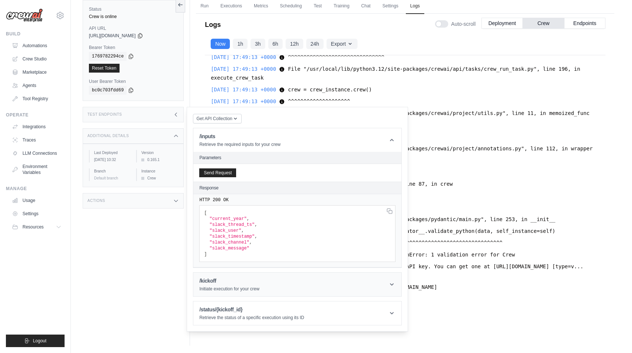
click at [213, 284] on h1 "/kickoff" at bounding box center [229, 280] width 60 height 7
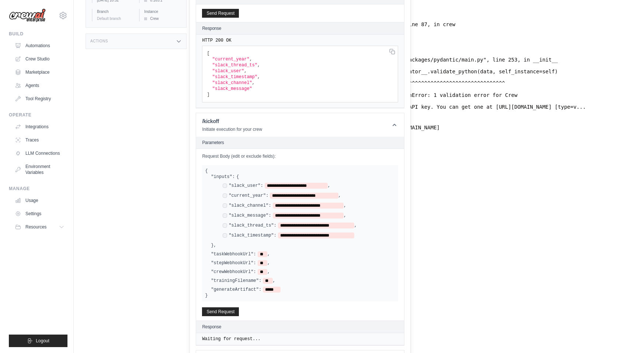
scroll to position [202, 0]
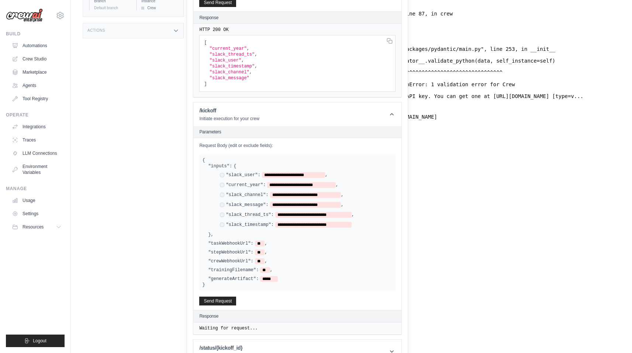
click at [235, 281] on div "**********" at bounding box center [297, 223] width 196 height 136
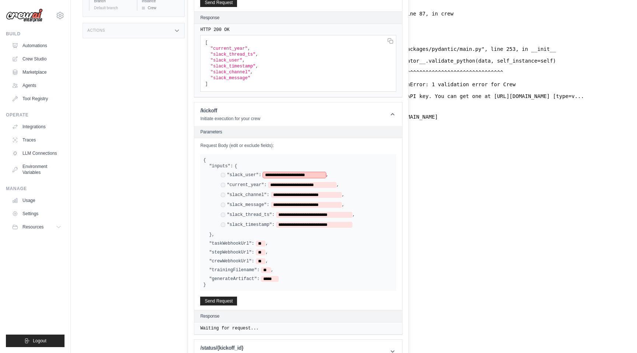
click at [321, 175] on span "**********" at bounding box center [294, 175] width 63 height 6
click at [277, 177] on span "**********" at bounding box center [294, 175] width 63 height 6
click at [319, 175] on span "**********" at bounding box center [294, 175] width 63 height 6
paste span
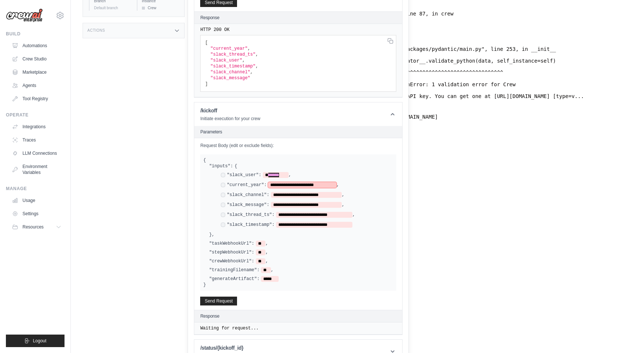
click at [281, 186] on span "**********" at bounding box center [302, 185] width 68 height 6
click at [330, 184] on span "**********" at bounding box center [302, 185] width 68 height 6
click at [274, 187] on span "**********" at bounding box center [302, 185] width 68 height 6
click at [276, 194] on span "**********" at bounding box center [306, 195] width 71 height 6
click at [336, 195] on span "**********" at bounding box center [306, 195] width 71 height 6
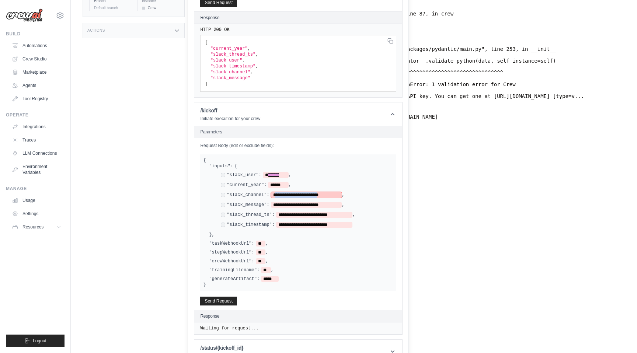
paste span
click at [350, 215] on span "**********" at bounding box center [314, 215] width 76 height 6
click at [281, 214] on span "**********" at bounding box center [314, 215] width 76 height 6
paste span
click at [281, 222] on span "**********" at bounding box center [314, 225] width 76 height 6
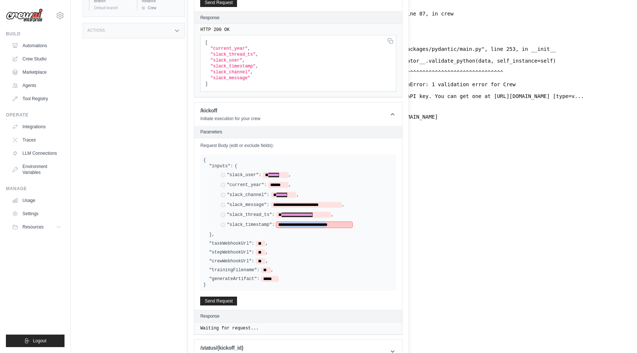
click at [347, 225] on span "**********" at bounding box center [314, 225] width 76 height 6
paste span
click at [281, 241] on div ""taskWebhookUrl": ** ," at bounding box center [301, 244] width 184 height 6
copy div "sidhant.agarwal@docusign.com DS-DTS-Sandbox docusign-sid ✓ Settings Build Autom…"
click at [260, 251] on span "**" at bounding box center [261, 253] width 10 height 6
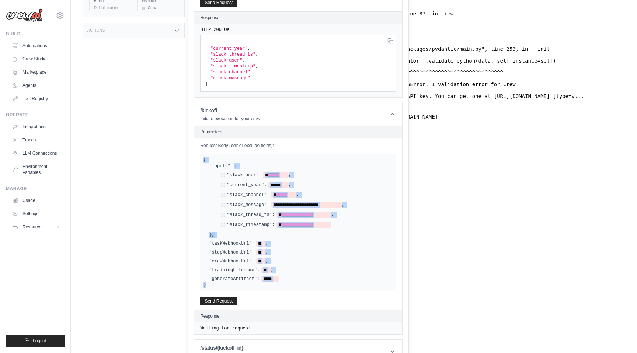
drag, startPoint x: 214, startPoint y: 284, endPoint x: 201, endPoint y: 155, distance: 129.4
click at [201, 155] on div "**********" at bounding box center [298, 223] width 196 height 136
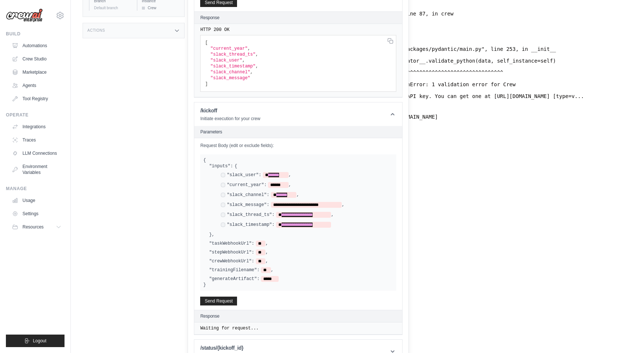
click at [207, 159] on div "**********" at bounding box center [298, 223] width 196 height 136
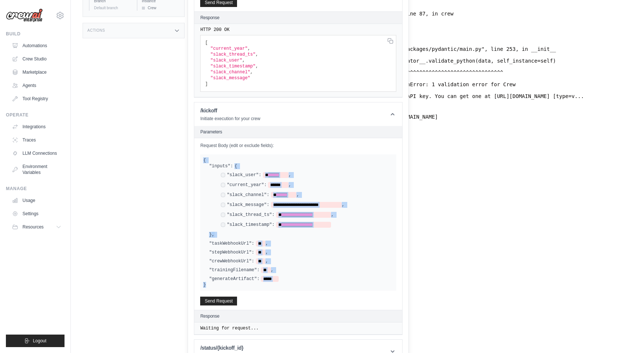
drag, startPoint x: 203, startPoint y: 160, endPoint x: 281, endPoint y: 286, distance: 147.8
click at [281, 285] on div "**********" at bounding box center [298, 223] width 196 height 136
click at [291, 279] on div ""generateArtifact": *****" at bounding box center [301, 279] width 184 height 6
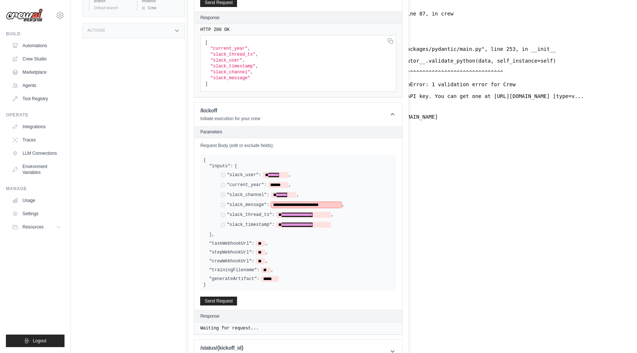
click at [276, 204] on span "**********" at bounding box center [306, 205] width 71 height 6
click at [336, 204] on span "**********" at bounding box center [306, 205] width 71 height 6
paste span
click at [224, 297] on button "Send Request" at bounding box center [218, 301] width 37 height 9
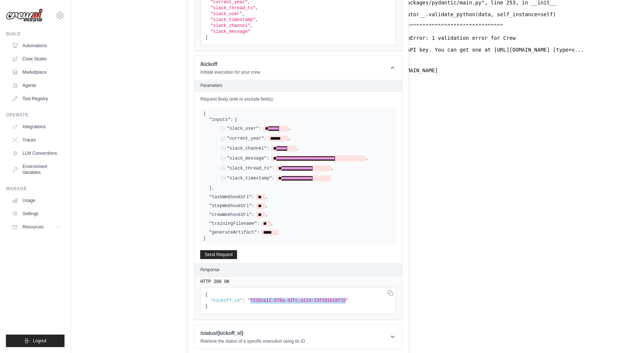
drag, startPoint x: 347, startPoint y: 299, endPoint x: 251, endPoint y: 300, distance: 96.7
click at [251, 11] on span ""f226ca12-576a-42fc-a11d-13f391b18f15"" at bounding box center [233, 8] width 45 height 5
copy span "f226ca12-576a-42fc-a11d-13f391b18f15"
click at [226, 332] on h1 "/status/{kickoff_id}" at bounding box center [252, 333] width 105 height 7
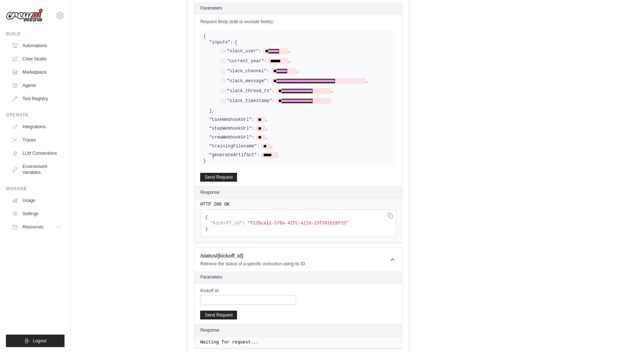
click at [220, 300] on input "Kickoff Id" at bounding box center [248, 300] width 96 height 10
paste input "**********"
type input "**********"
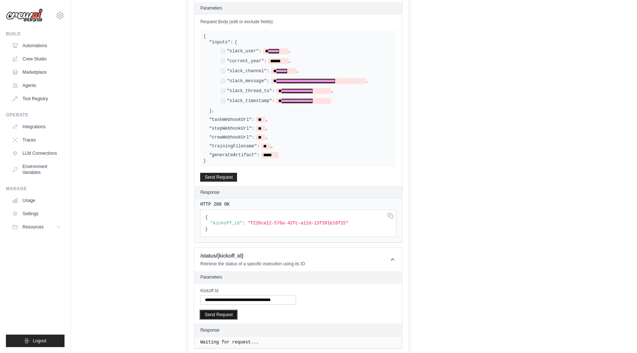
click at [220, 311] on button "Send Request" at bounding box center [218, 315] width 37 height 9
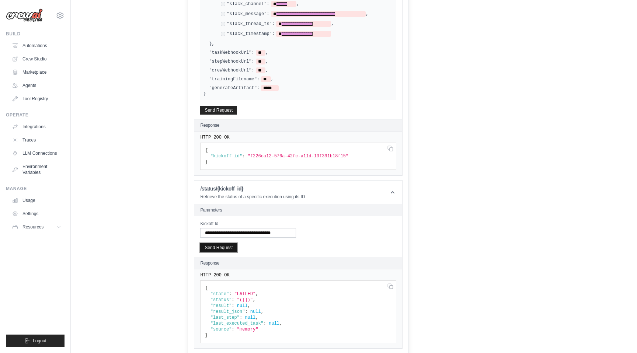
click at [229, 247] on button "Send Request" at bounding box center [218, 247] width 37 height 9
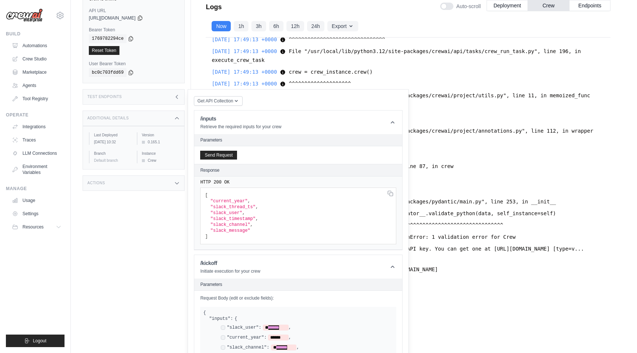
scroll to position [0, 0]
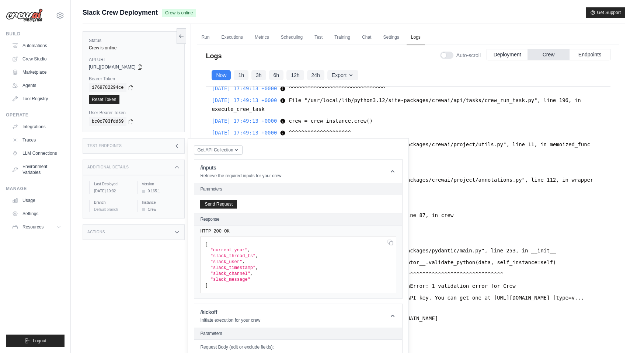
click at [182, 147] on div "Test Endpoints" at bounding box center [134, 145] width 102 height 15
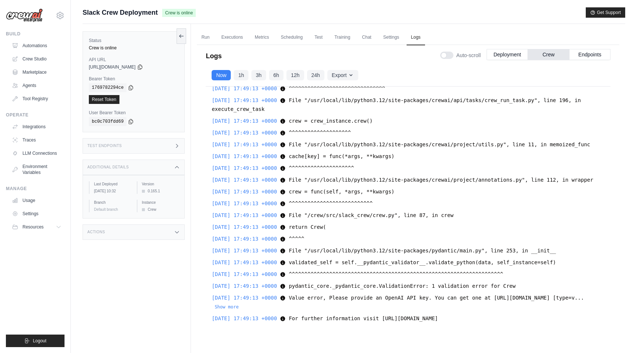
scroll to position [31, 0]
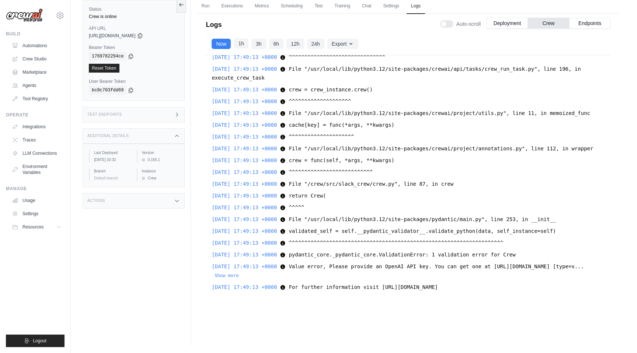
click at [242, 46] on button "1h" at bounding box center [241, 43] width 15 height 10
click at [222, 44] on button "Now" at bounding box center [221, 43] width 19 height 10
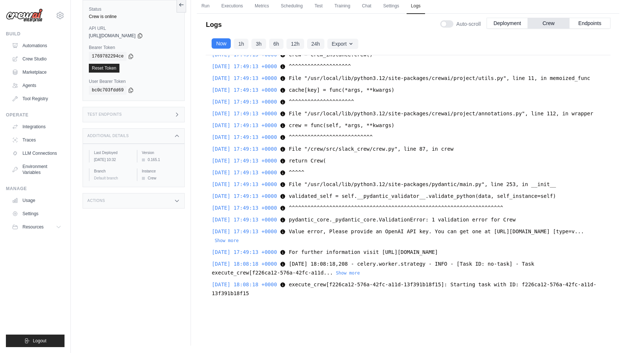
scroll to position [1041, 0]
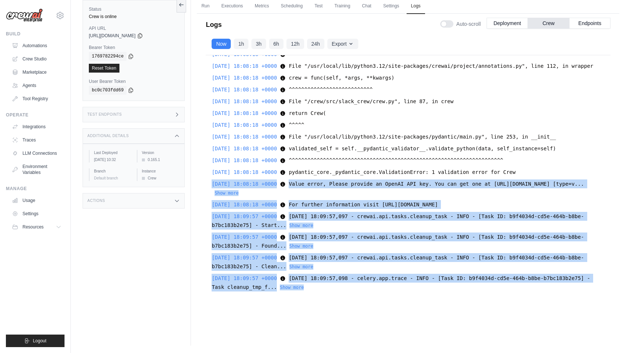
drag, startPoint x: 366, startPoint y: 290, endPoint x: 357, endPoint y: 179, distance: 111.8
click at [357, 179] on div "2025-08-21 17:39:57 +0000 Starting Celery worker with 4 workers using prefork p…" at bounding box center [408, 177] width 405 height 245
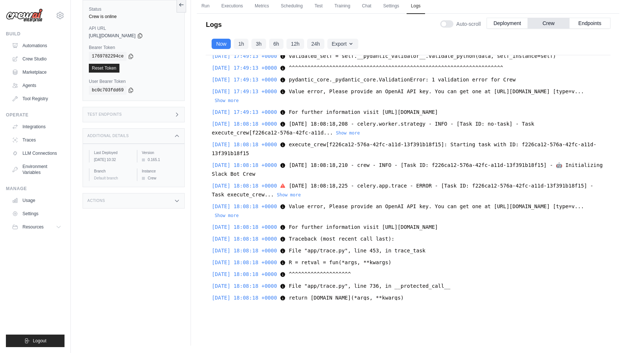
scroll to position [630, 0]
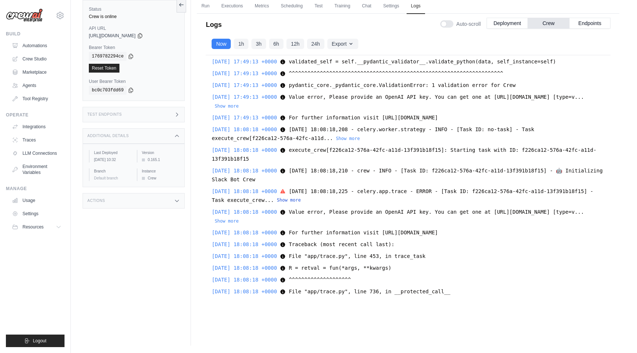
click at [301, 203] on button "Show more" at bounding box center [289, 200] width 24 height 6
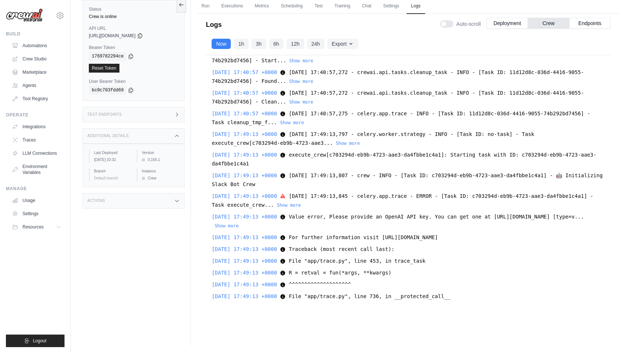
scroll to position [163, 0]
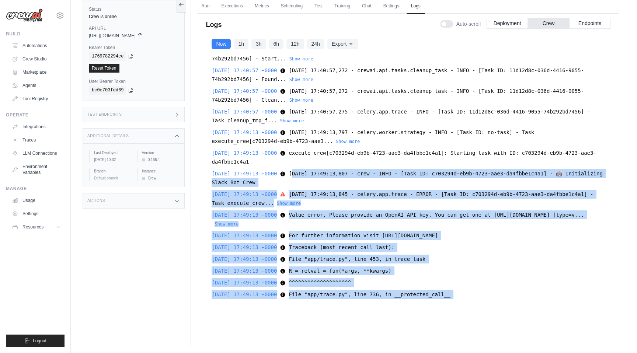
click at [304, 176] on span "2025-08-21 17:49:13,807 - crew - INFO - [Task ID: c703294d-eb9b-4723-aae3-da4fb…" at bounding box center [407, 178] width 391 height 15
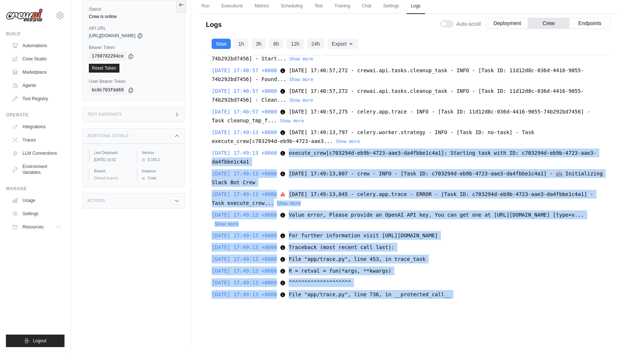
click at [301, 152] on div "2025-08-21 17:49:13 +0000 execute_crew[c703294d-eb9b-4723-aae3-da4fbbe1c4a1]: S…" at bounding box center [408, 158] width 393 height 18
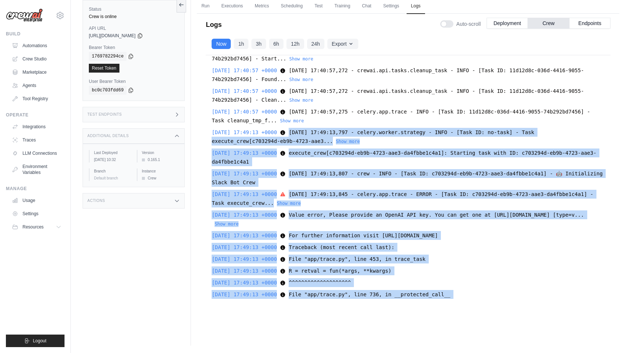
click at [302, 133] on span "2025-08-21 17:49:13,797 - celery.worker.strategy - INFO - [Task ID: no-task] - …" at bounding box center [373, 136] width 323 height 15
copy div "2025-08-21 17:49:13,797 - celery.worker.strategy - INFO - [Task ID: no-task] - …"
click at [345, 141] on button "Show more" at bounding box center [348, 141] width 24 height 6
click at [301, 203] on button "Show more" at bounding box center [289, 203] width 24 height 6
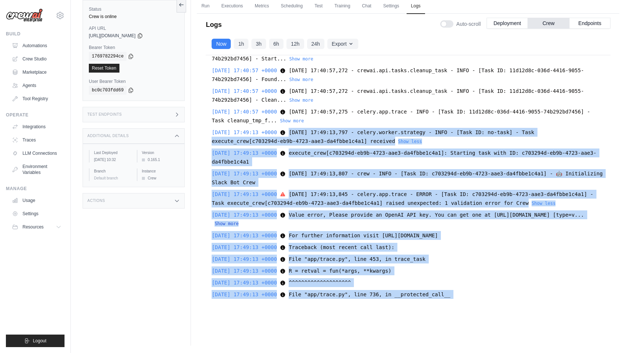
click at [239, 227] on button "Show more" at bounding box center [227, 224] width 24 height 6
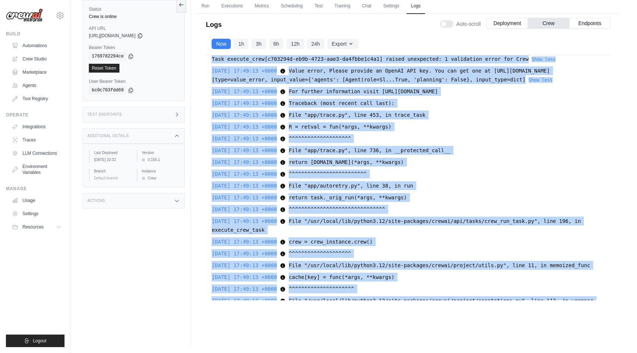
copy div "2025-08-21 17:49:13,797 - celery.worker.strategy - INFO - [Task ID: no-task] - …"
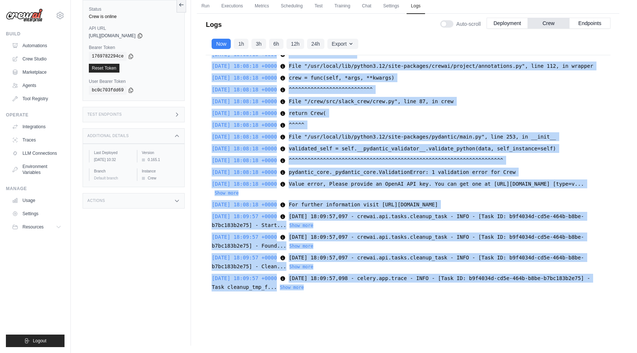
scroll to position [0, 0]
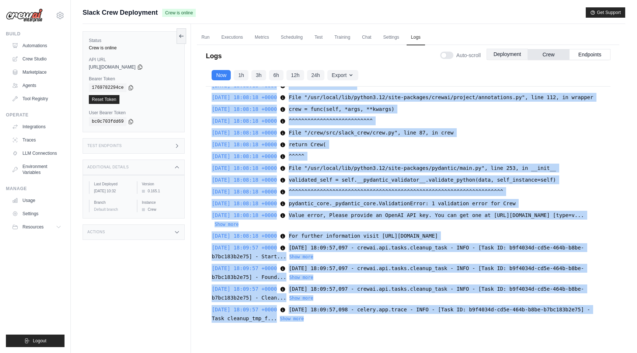
click at [495, 54] on button "Deployment" at bounding box center [507, 54] width 41 height 11
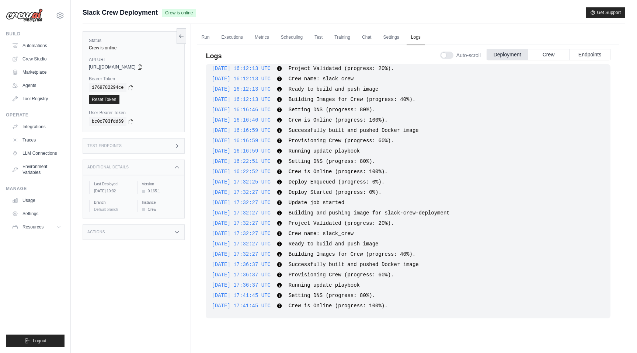
scroll to position [31, 0]
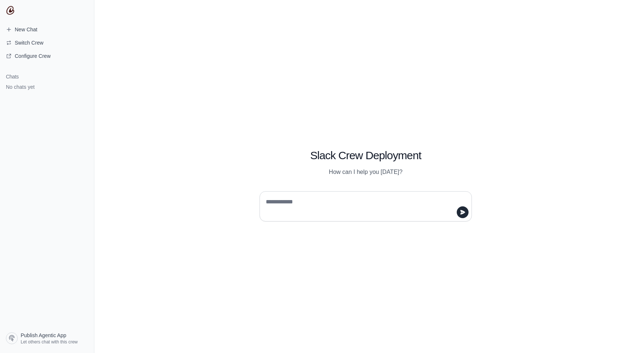
click at [309, 203] on textarea at bounding box center [363, 206] width 198 height 21
type textarea "**********"
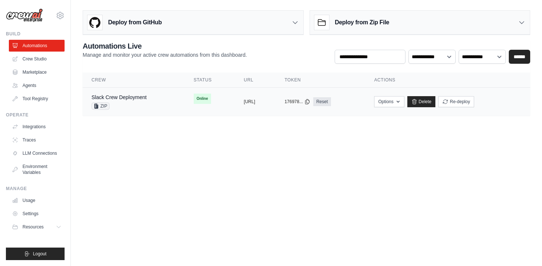
click at [160, 103] on td "Slack Crew Deployment ZIP" at bounding box center [134, 102] width 102 height 28
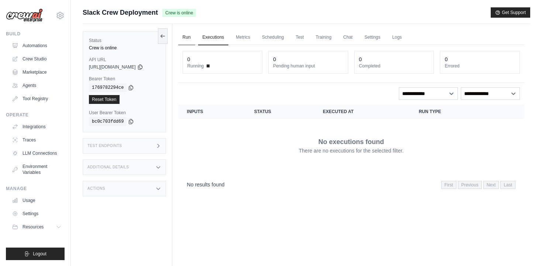
click at [194, 38] on link "Run" at bounding box center [186, 37] width 17 height 15
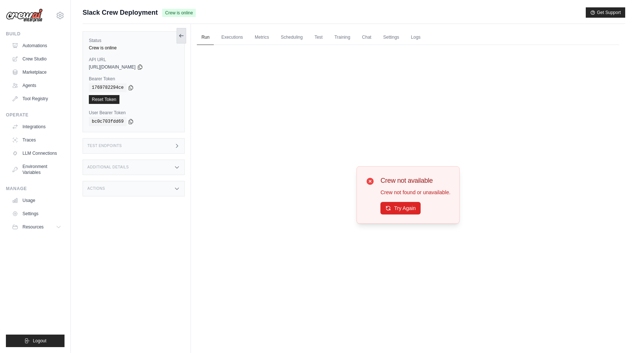
click at [183, 34] on icon at bounding box center [182, 36] width 6 height 6
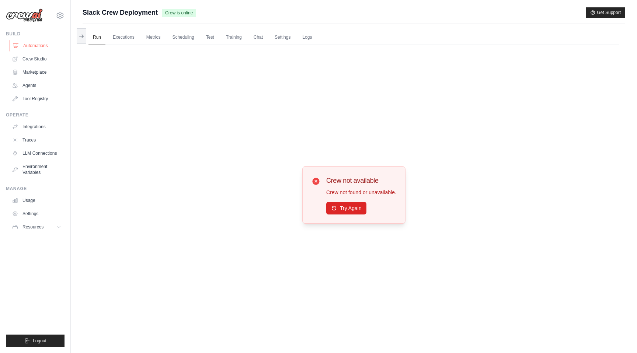
click at [26, 46] on link "Automations" at bounding box center [38, 46] width 56 height 12
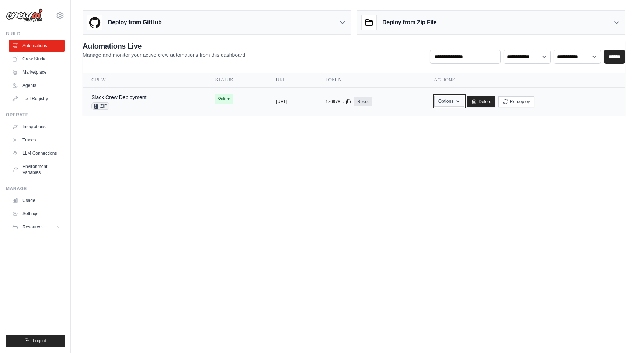
click at [464, 99] on button "Options" at bounding box center [450, 101] width 30 height 11
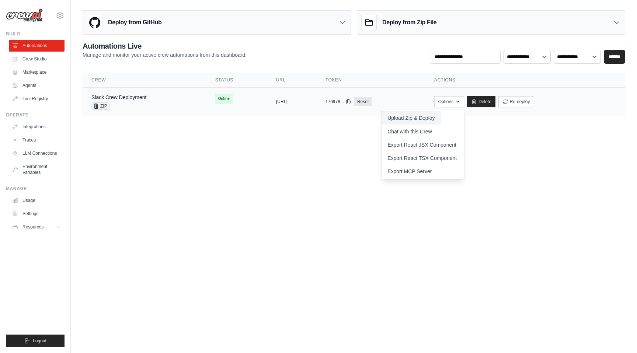
click at [441, 119] on button "Upload Zip & Deploy" at bounding box center [411, 117] width 59 height 13
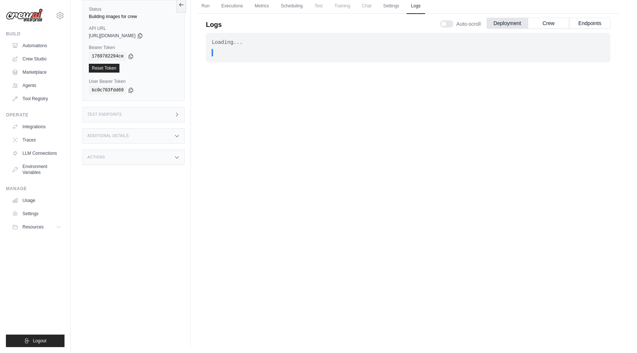
click at [446, 26] on div at bounding box center [446, 23] width 13 height 7
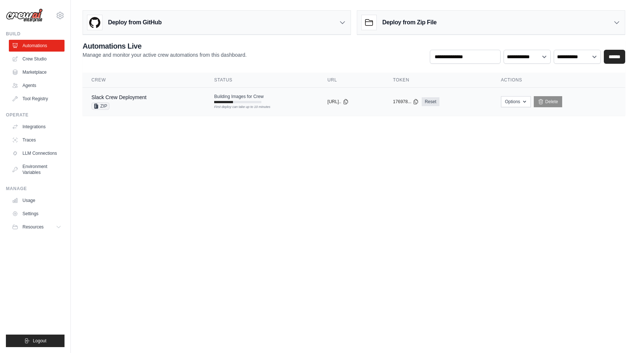
click at [254, 105] on div "First deploy can take up to 10 minutes" at bounding box center [237, 107] width 47 height 5
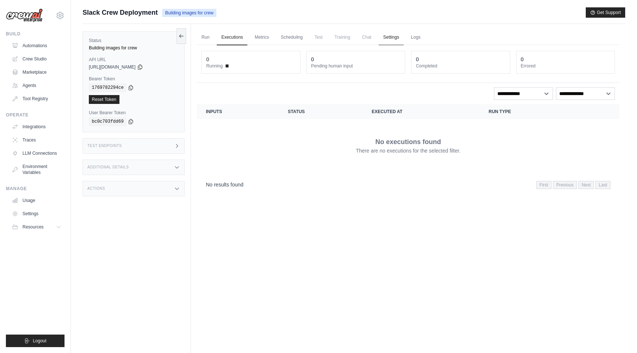
click at [390, 38] on link "Settings" at bounding box center [391, 37] width 25 height 15
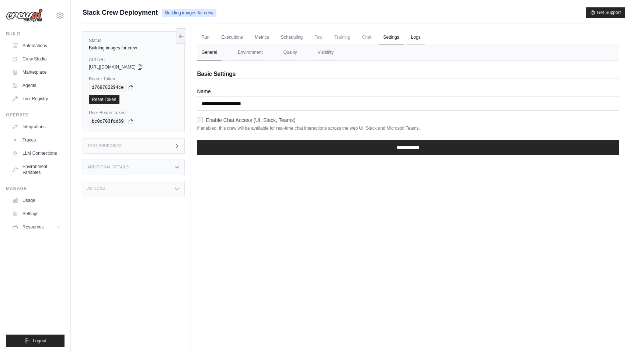
click at [419, 39] on link "Logs" at bounding box center [416, 37] width 18 height 15
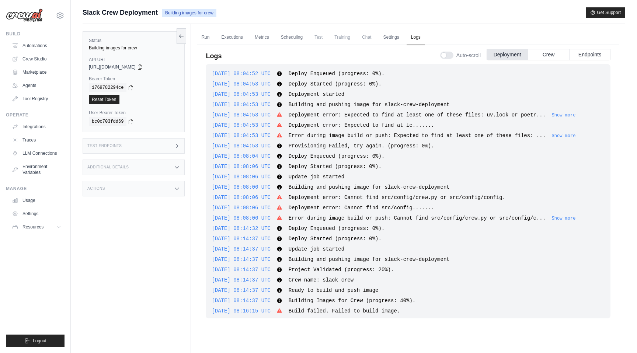
scroll to position [1035, 0]
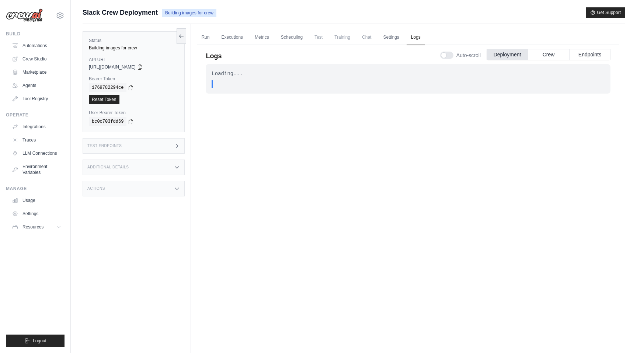
click at [337, 82] on div ". . ." at bounding box center [410, 83] width 389 height 7
click at [211, 37] on link "Run" at bounding box center [205, 37] width 17 height 15
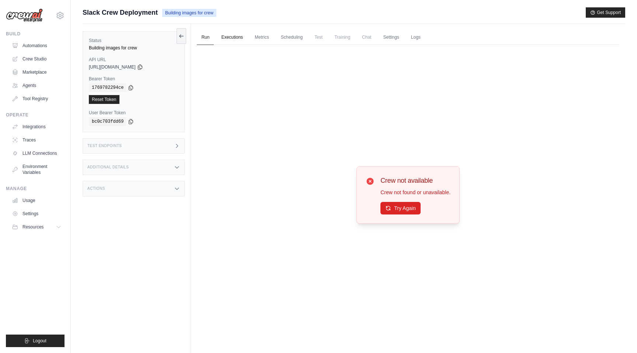
click at [224, 37] on link "Executions" at bounding box center [232, 37] width 31 height 15
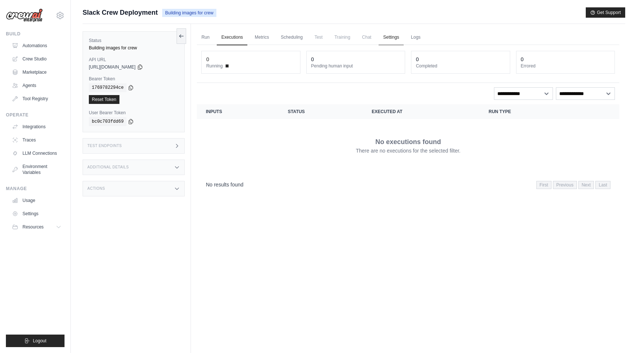
click at [397, 39] on link "Settings" at bounding box center [391, 37] width 25 height 15
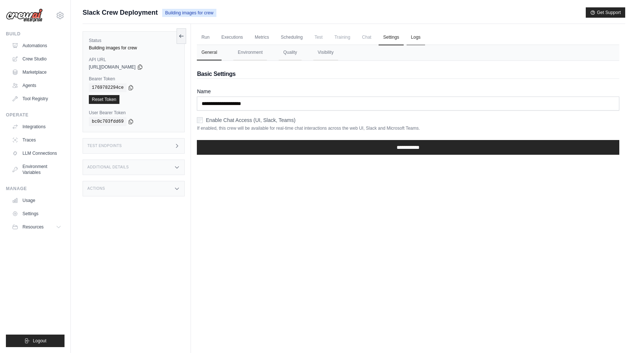
click at [409, 41] on link "Logs" at bounding box center [416, 37] width 18 height 15
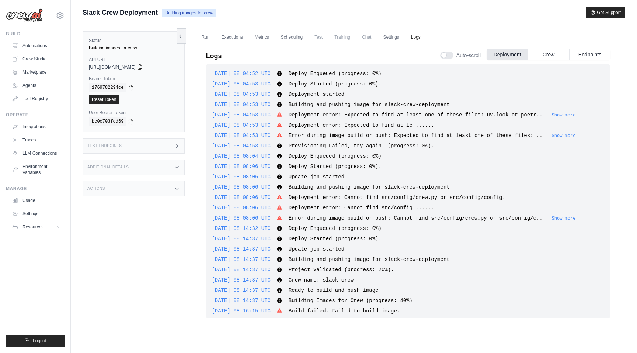
scroll to position [1035, 0]
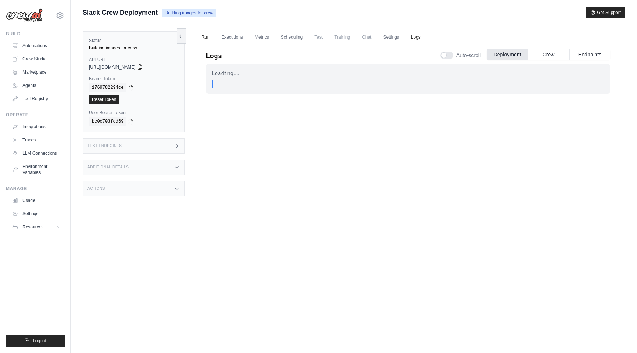
click at [202, 37] on link "Run" at bounding box center [205, 37] width 17 height 15
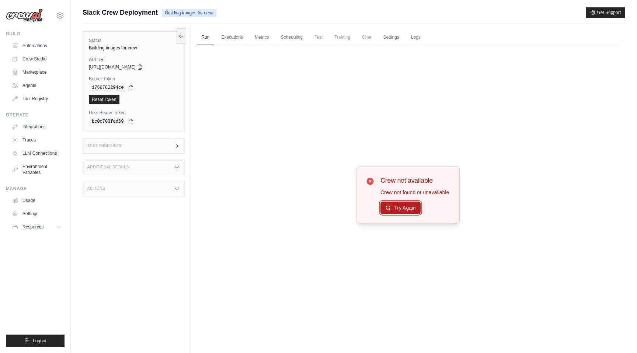
click at [405, 208] on button "Try Again" at bounding box center [401, 208] width 40 height 13
click at [412, 37] on link "Logs" at bounding box center [416, 37] width 18 height 15
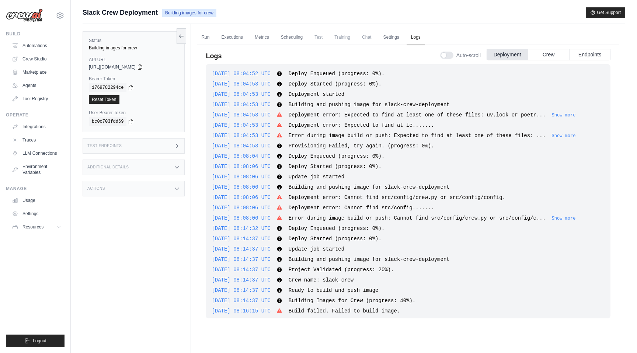
scroll to position [1035, 0]
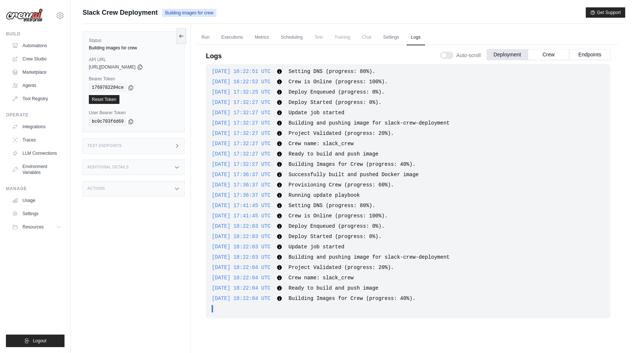
click at [123, 49] on div "Building images for crew" at bounding box center [134, 48] width 90 height 6
click at [158, 148] on div "Test Endpoints" at bounding box center [134, 145] width 102 height 15
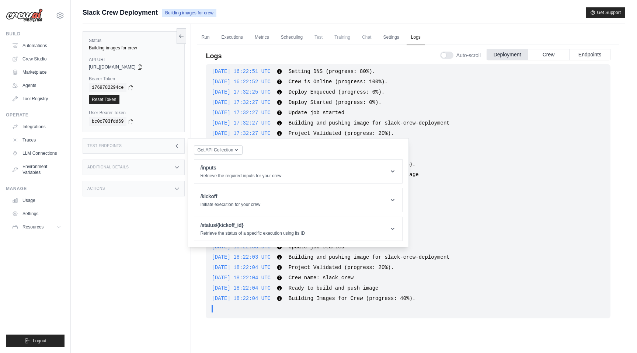
click at [149, 170] on div "Additional Details" at bounding box center [134, 167] width 102 height 15
click at [204, 144] on div "Get API Collection Postman API Collection /inputs Retrieve the required inputs …" at bounding box center [298, 192] width 221 height 109
click at [205, 151] on span "Get API Collection" at bounding box center [215, 150] width 36 height 6
click at [213, 165] on div "Postman API Collection" at bounding box center [235, 170] width 71 height 12
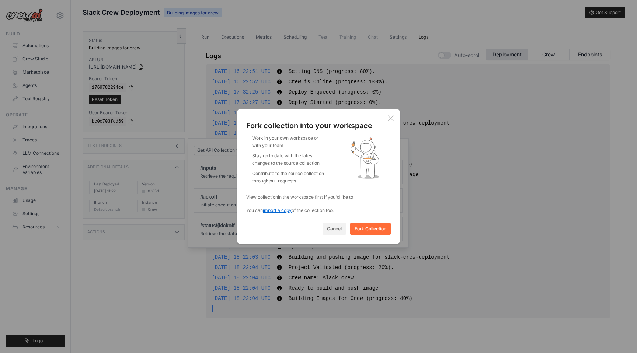
click at [282, 211] on span "import a copy" at bounding box center [277, 211] width 29 height 6
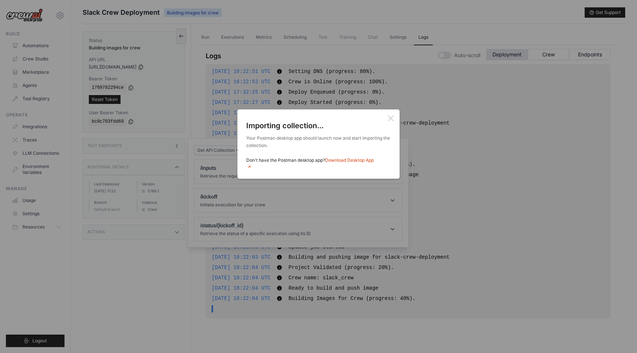
click at [390, 118] on icon at bounding box center [391, 118] width 6 height 6
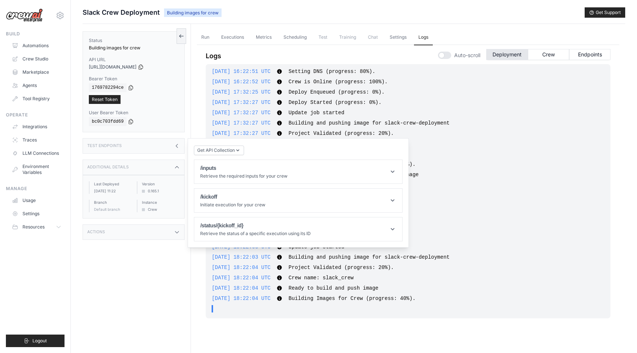
click at [423, 134] on div "[DATE] 17:32:27 UTC Project Validated (progress: 20%). Show more Show less" at bounding box center [408, 133] width 393 height 7
click at [377, 118] on div "[DATE] 08:04:52 UTC Deploy Enqueued (progress: 0%). Show more Show less [DATE] …" at bounding box center [408, 191] width 405 height 255
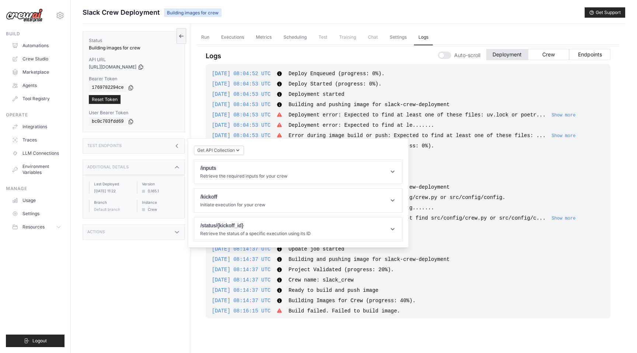
click at [180, 146] on icon at bounding box center [177, 146] width 6 height 6
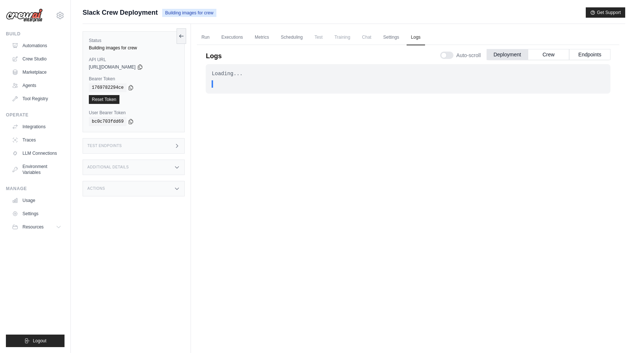
click at [249, 83] on div ". . ." at bounding box center [410, 83] width 389 height 7
